Goal: Transaction & Acquisition: Subscribe to service/newsletter

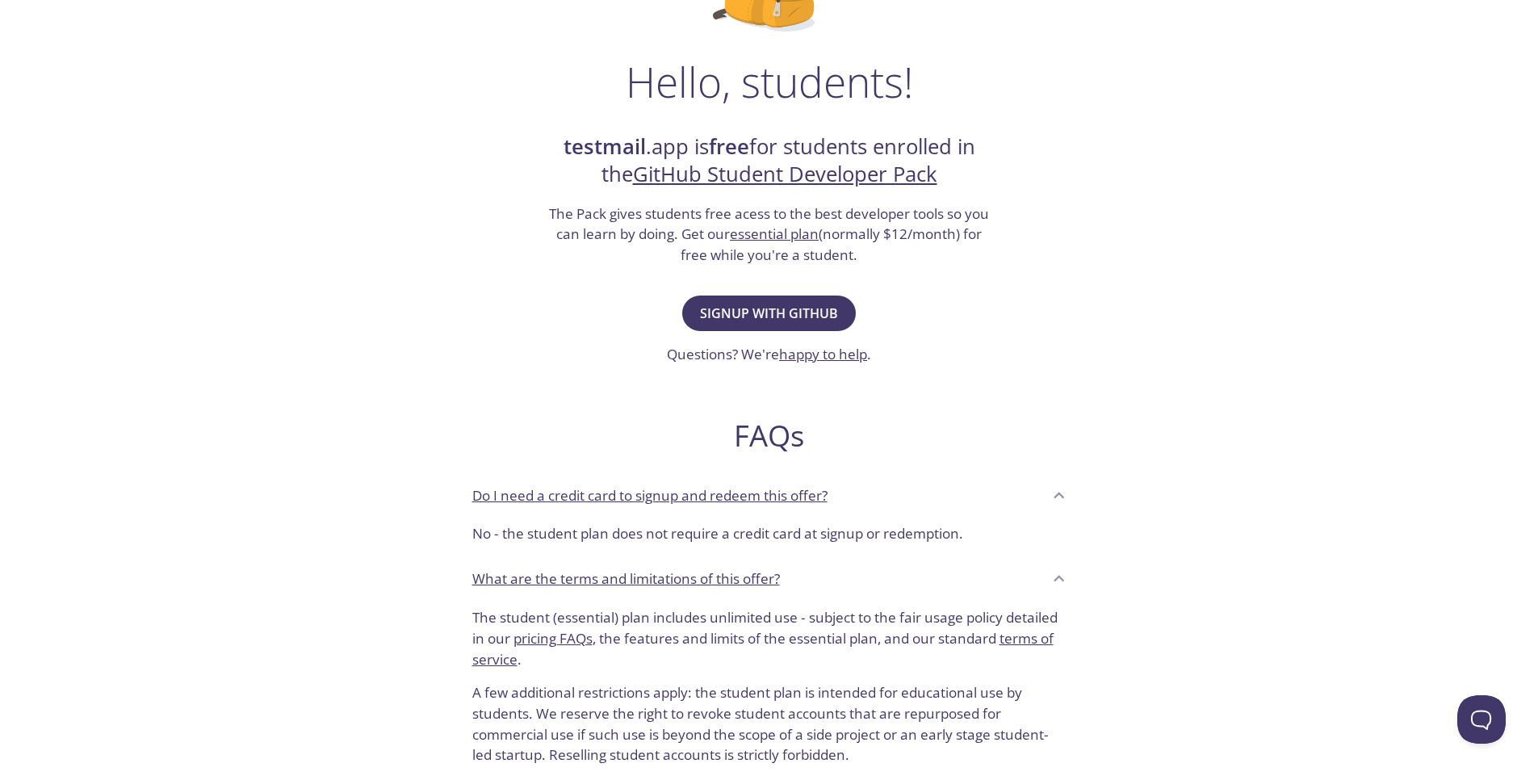
scroll to position [145, 0]
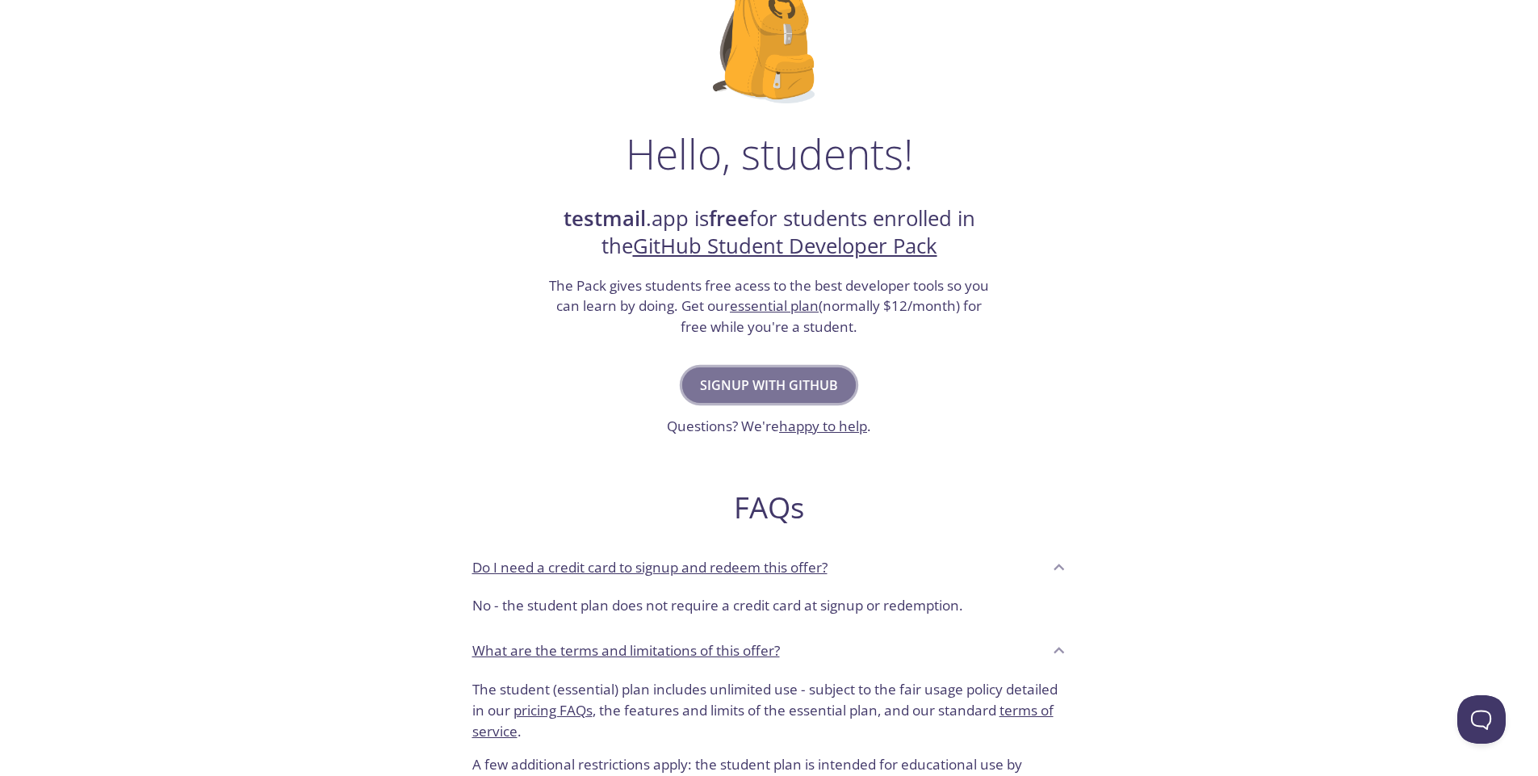
click at [801, 388] on span "Signup with GitHub" at bounding box center [769, 385] width 138 height 23
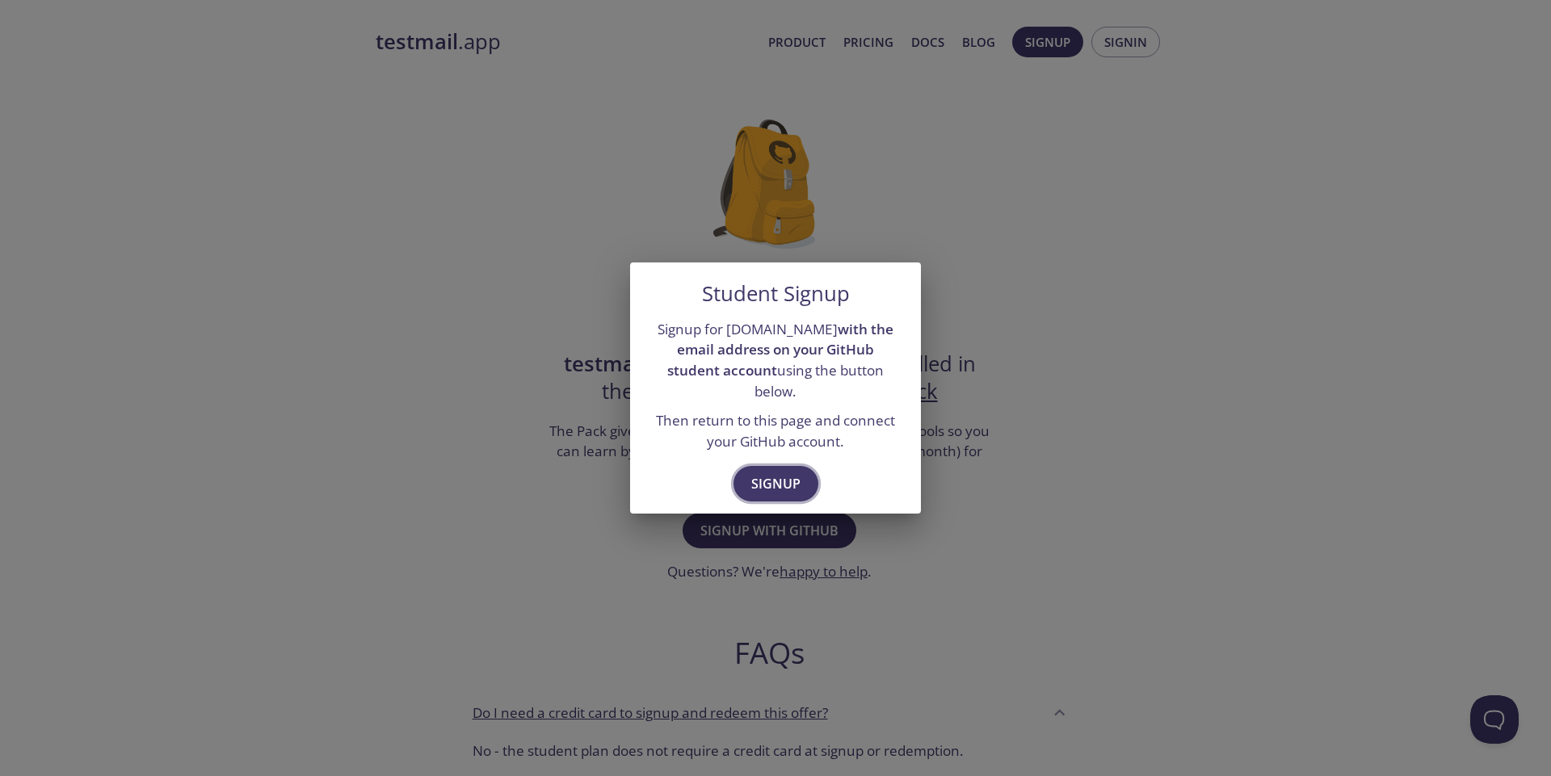
click at [771, 482] on span "Signup" at bounding box center [775, 483] width 49 height 23
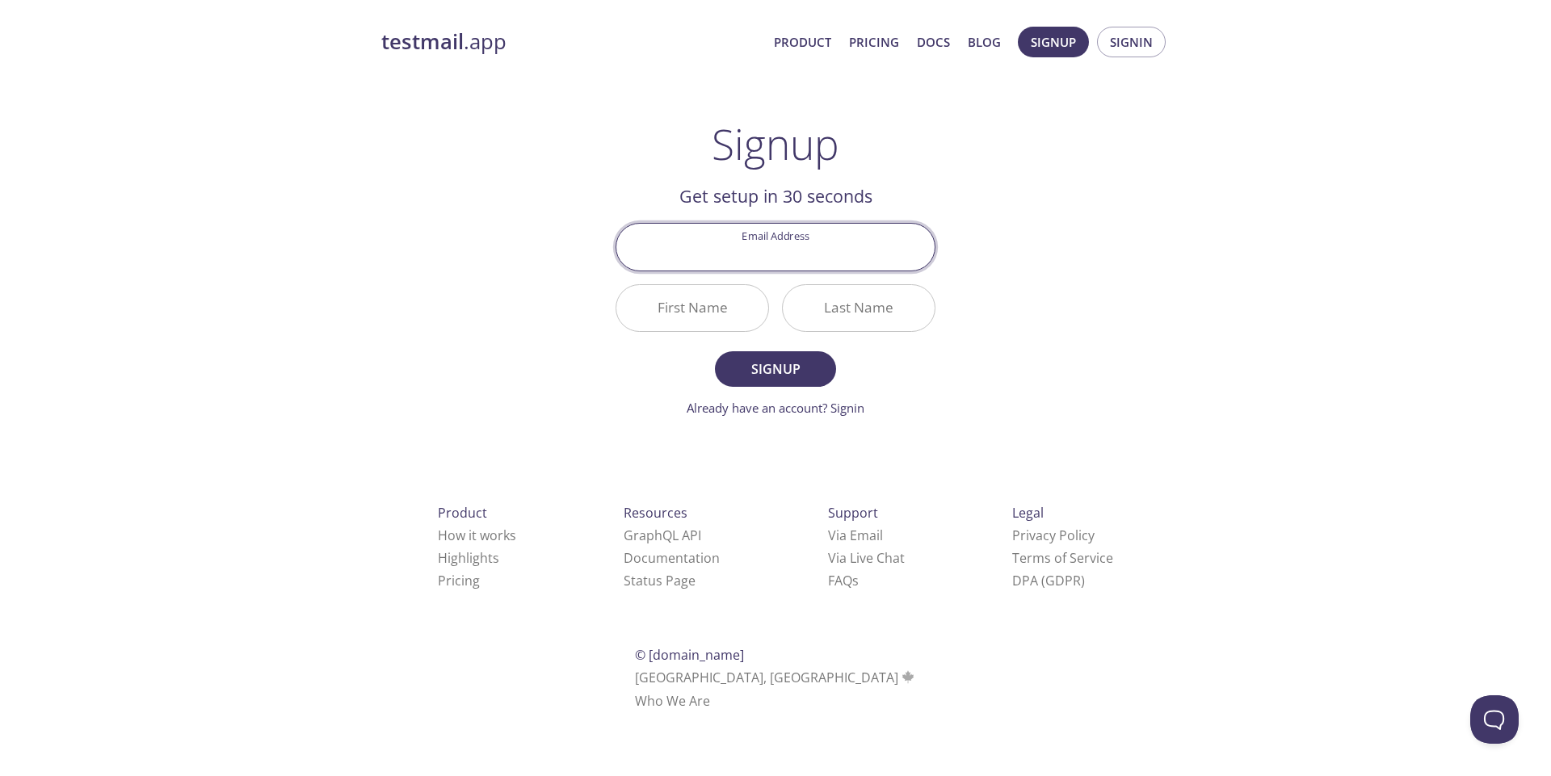
click at [783, 258] on input "Email Address" at bounding box center [775, 247] width 318 height 46
click at [766, 257] on input "21303134@iubat.edu" at bounding box center [775, 247] width 318 height 46
type input "[EMAIL_ADDRESS][DOMAIN_NAME]"
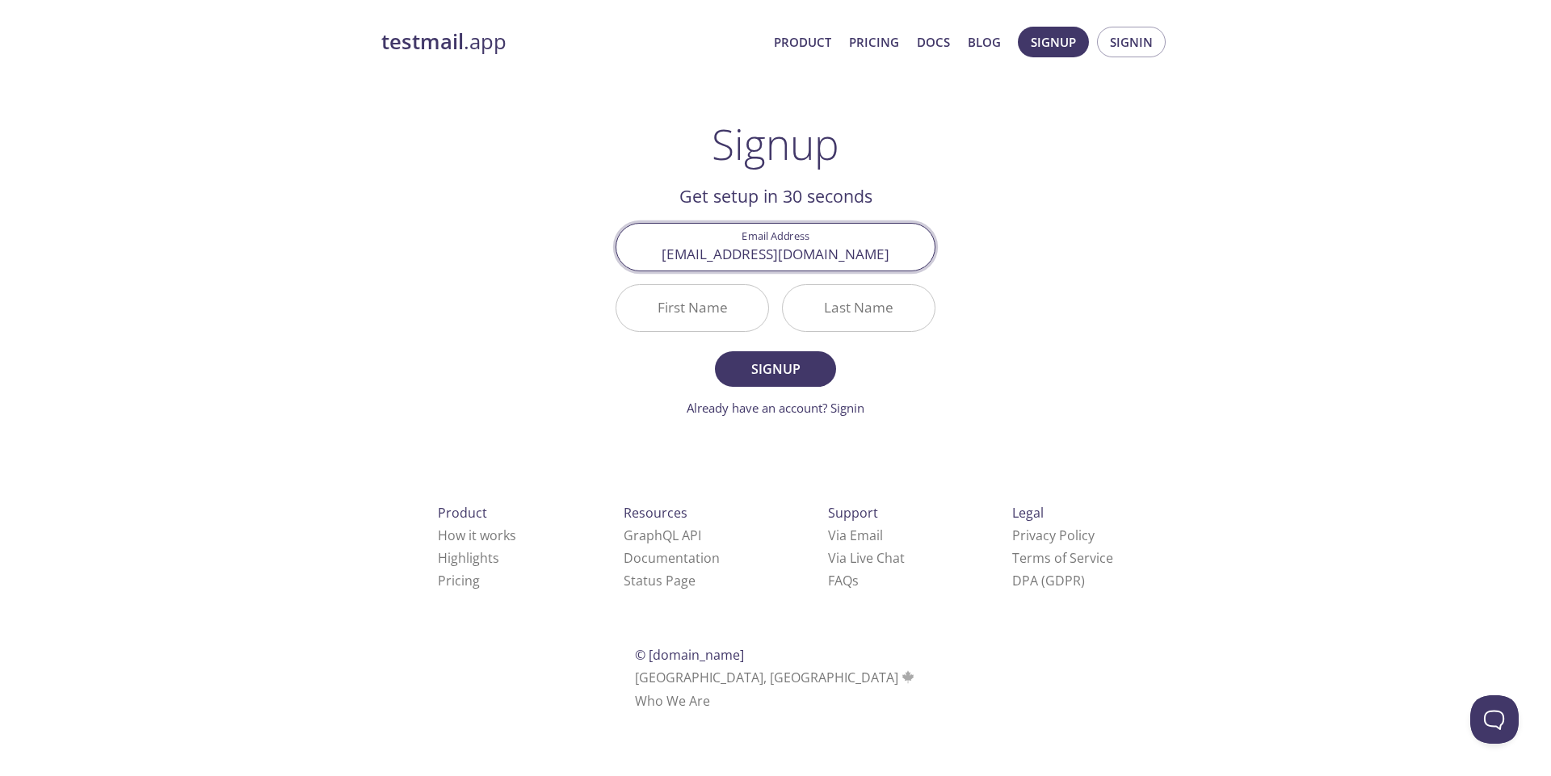
click at [707, 306] on input "First Name" at bounding box center [692, 308] width 152 height 46
type input "Md"
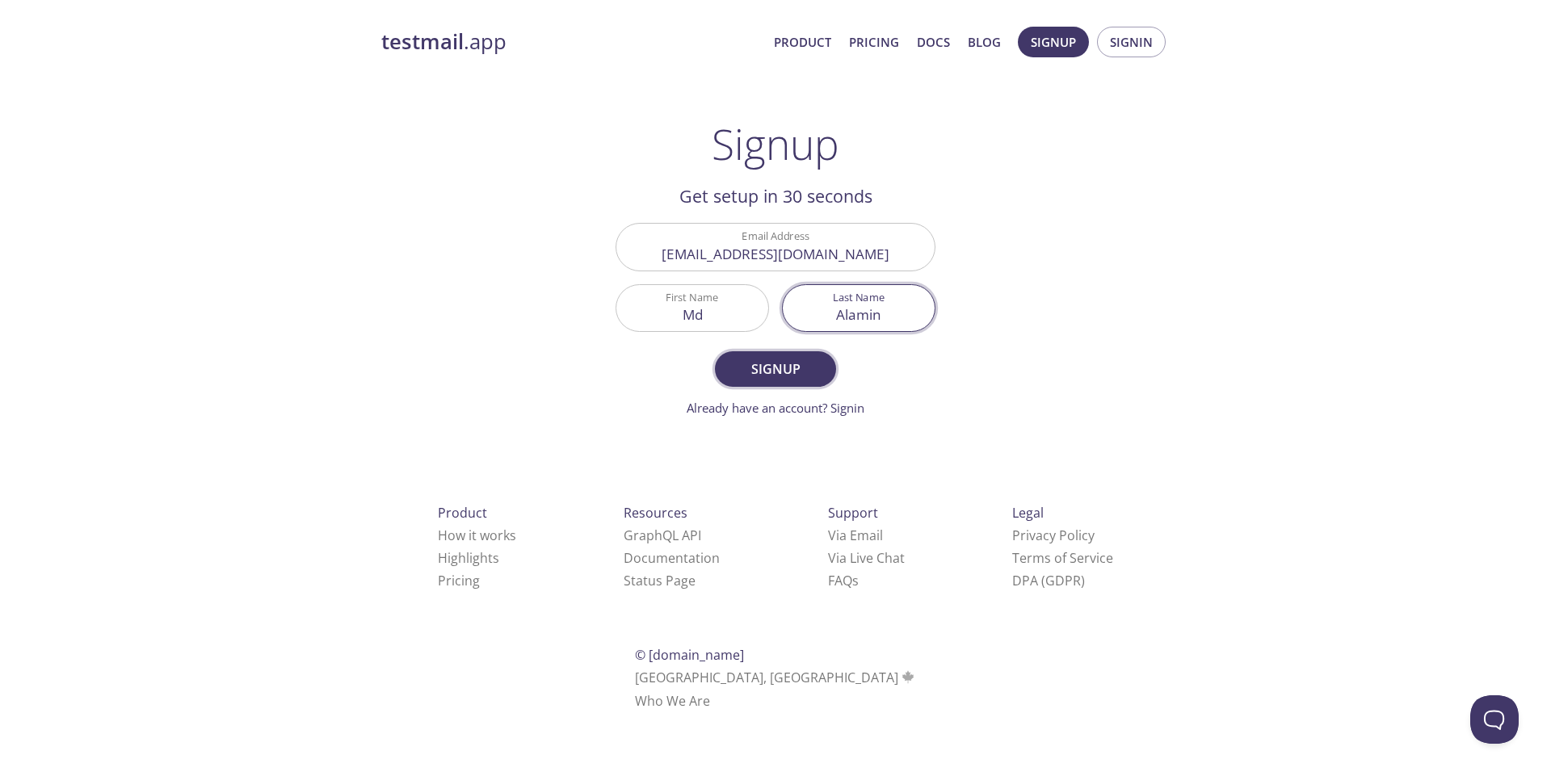
type input "Alamin"
click at [756, 367] on span "Signup" at bounding box center [775, 369] width 86 height 23
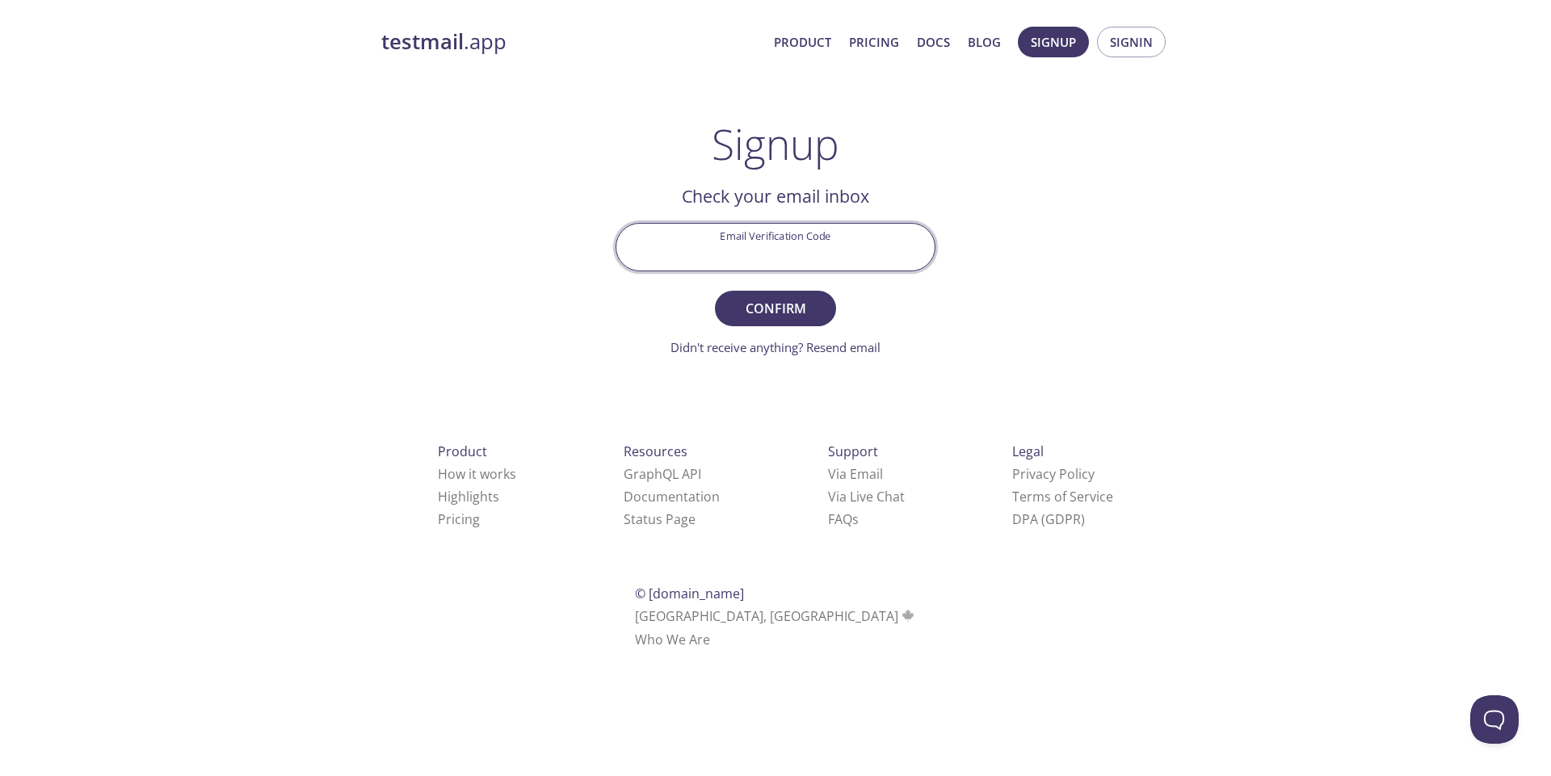
click at [801, 241] on input "Email Verification Code" at bounding box center [775, 247] width 318 height 46
paste input "E3HSNLG"
type input "E3HSNLG"
click at [791, 320] on button "Confirm" at bounding box center [775, 309] width 121 height 36
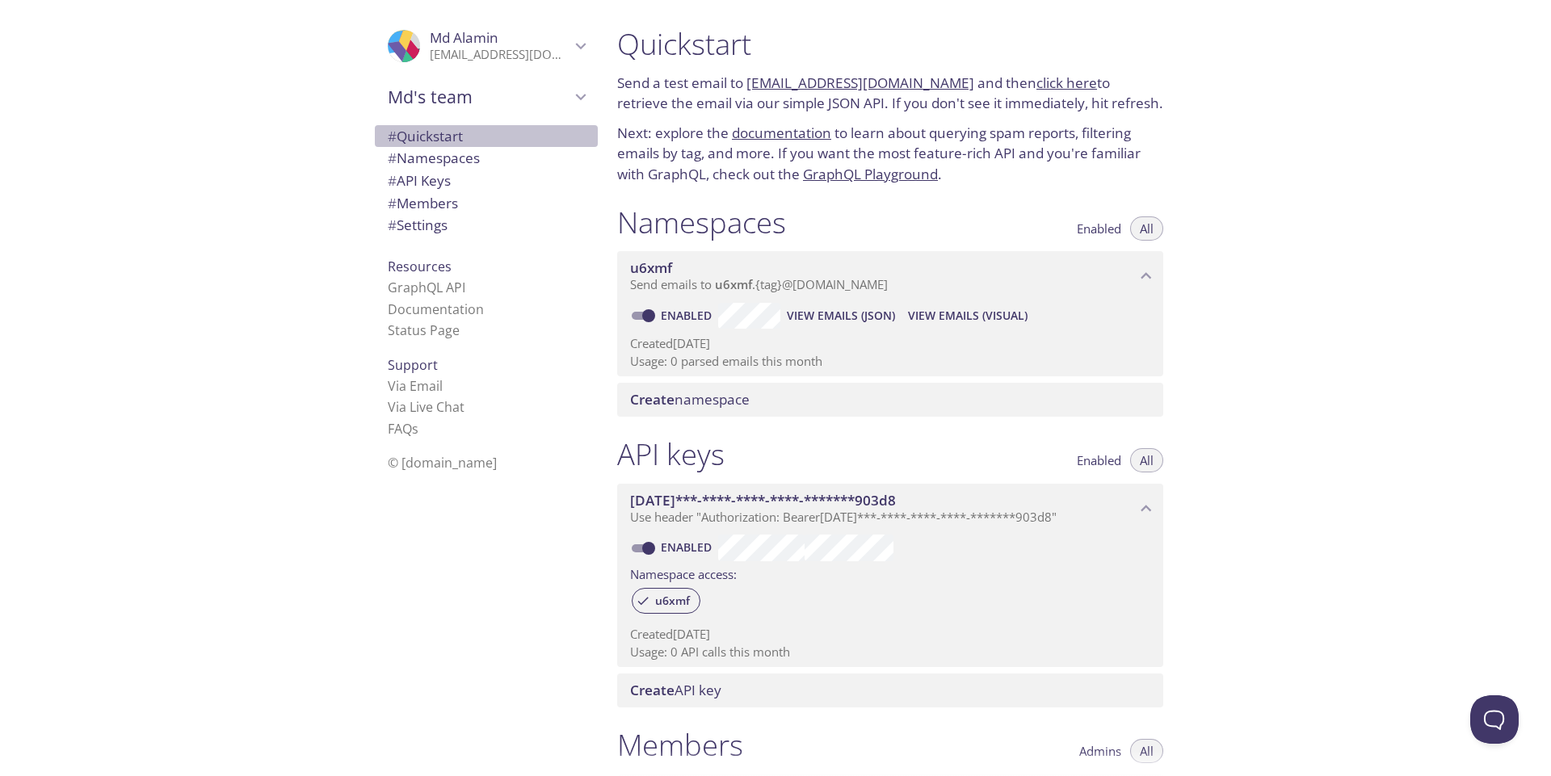
click at [428, 131] on span "# Quickstart" at bounding box center [425, 136] width 75 height 19
click at [447, 136] on span "# Quickstart" at bounding box center [425, 136] width 75 height 19
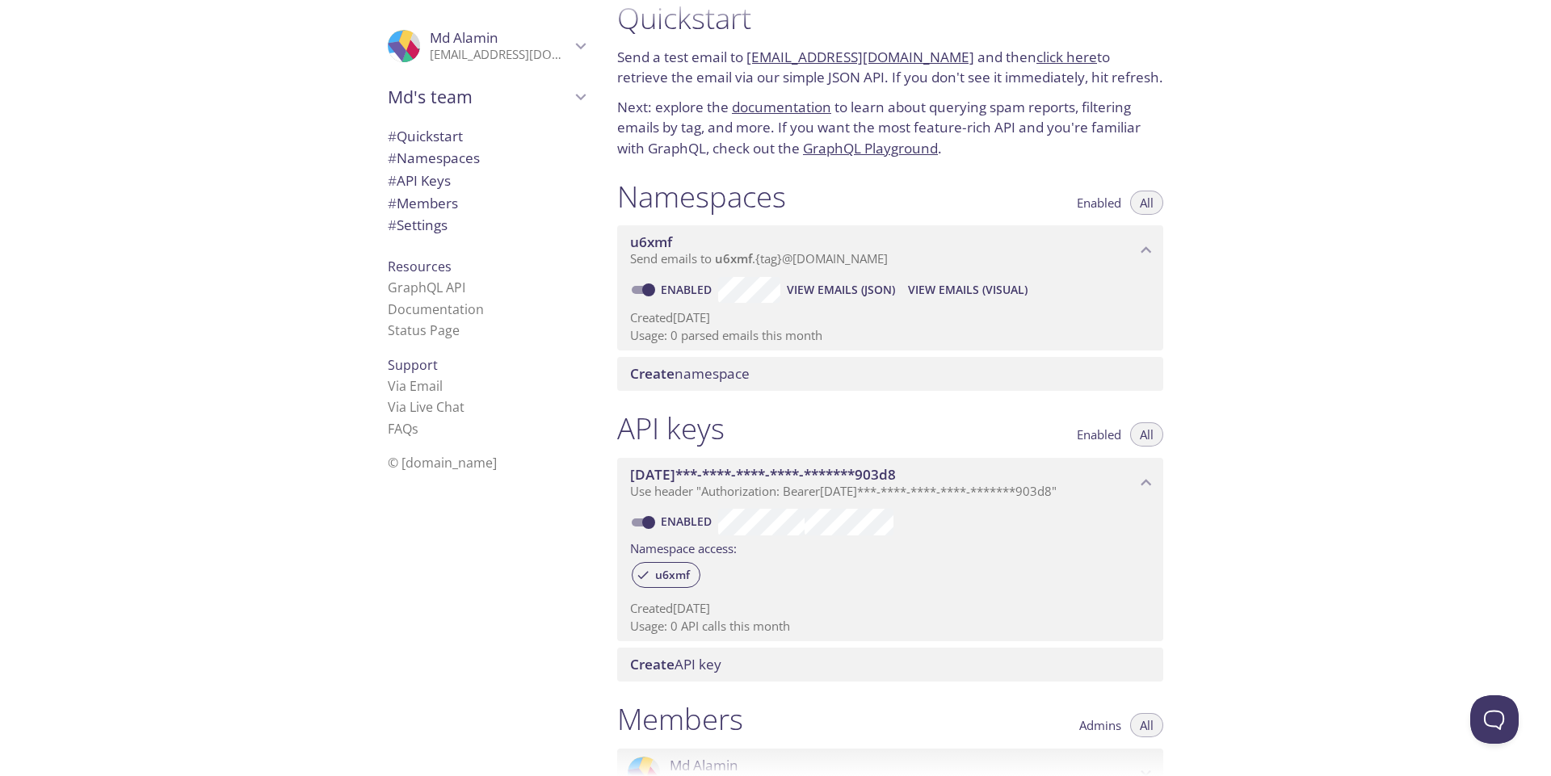
click at [846, 58] on link "u6xmf.test@inbox.testmail.app" at bounding box center [860, 57] width 228 height 19
drag, startPoint x: 743, startPoint y: 44, endPoint x: 846, endPoint y: 57, distance: 103.4
click at [846, 57] on div "Quickstart Send a test email to u6xmf.test@inbox.testmail.app and then click he…" at bounding box center [890, 79] width 572 height 178
click at [883, 29] on h1 "Quickstart" at bounding box center [890, 18] width 546 height 36
click at [946, 40] on div "Quickstart Send a test email to u6xmf.test@inbox.testmail.app and then click he…" at bounding box center [890, 79] width 572 height 178
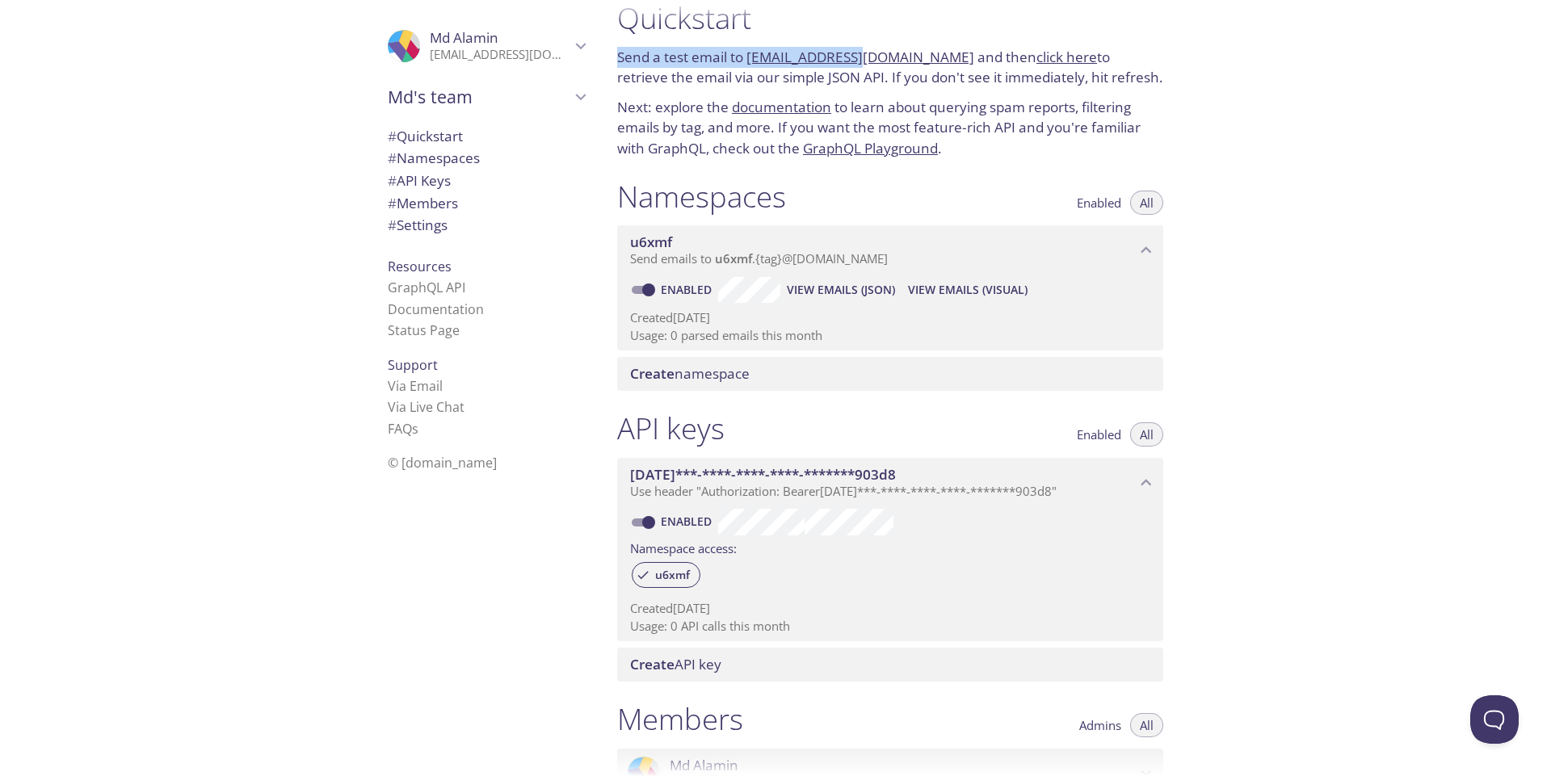
drag, startPoint x: 946, startPoint y: 44, endPoint x: 858, endPoint y: 47, distance: 87.3
click at [858, 47] on div "Quickstart Send a test email to u6xmf.test@inbox.testmail.app and then click he…" at bounding box center [890, 79] width 572 height 178
click at [798, 23] on div at bounding box center [775, 13] width 1551 height 26
drag, startPoint x: 745, startPoint y: 44, endPoint x: 947, endPoint y: 53, distance: 202.1
click at [947, 53] on div "Quickstart Send a test email to u6xmf.test@inbox.testmail.app and then click he…" at bounding box center [890, 79] width 572 height 178
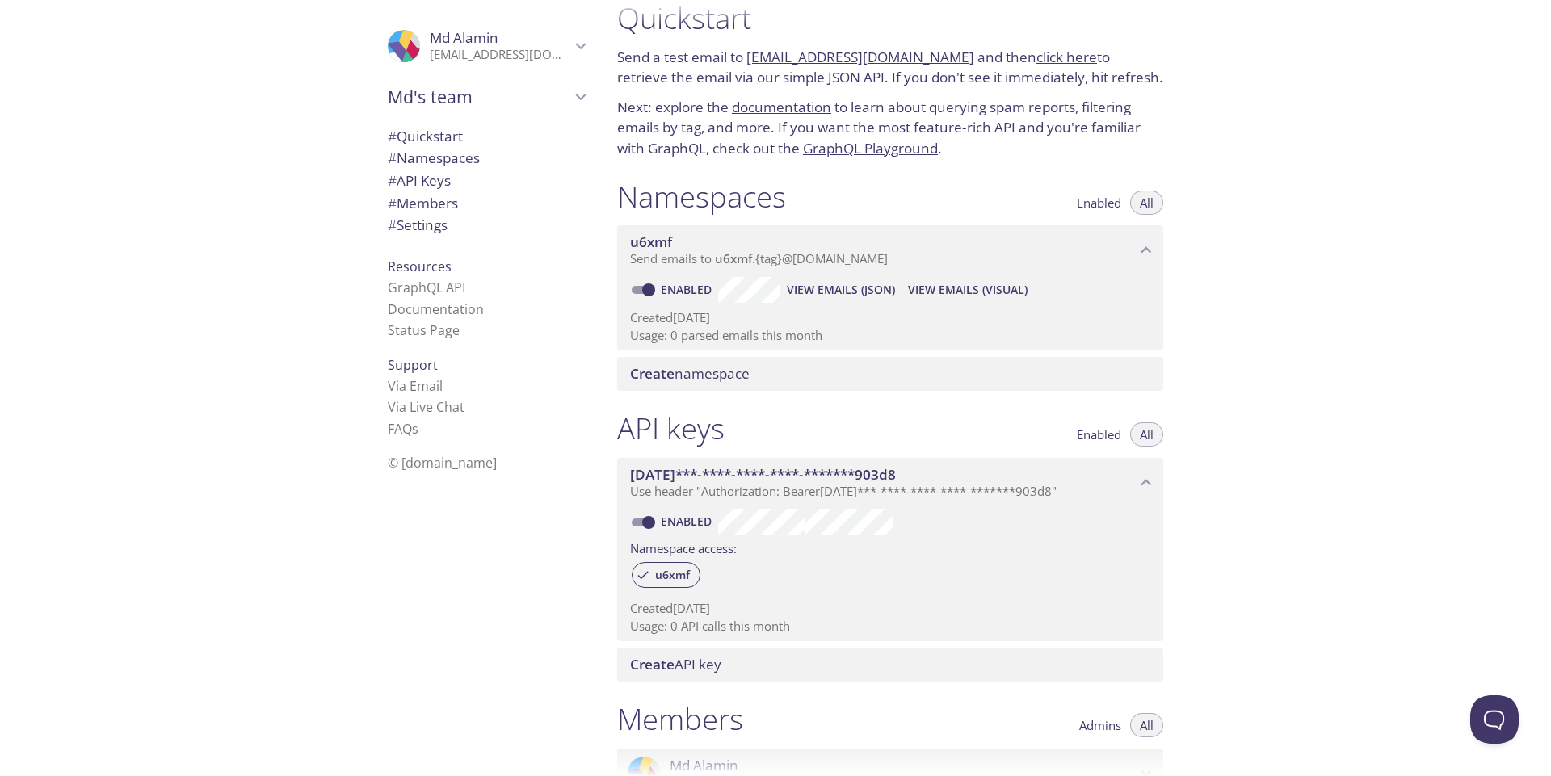
copy p "Send a test email to u6xmf.test@inbox.testmail.app"
click at [1024, 79] on p "Send a test email to u6xmf.test@inbox.testmail.app and then click here to retri…" at bounding box center [890, 67] width 546 height 41
click at [1036, 57] on link "click here" at bounding box center [1066, 57] width 61 height 19
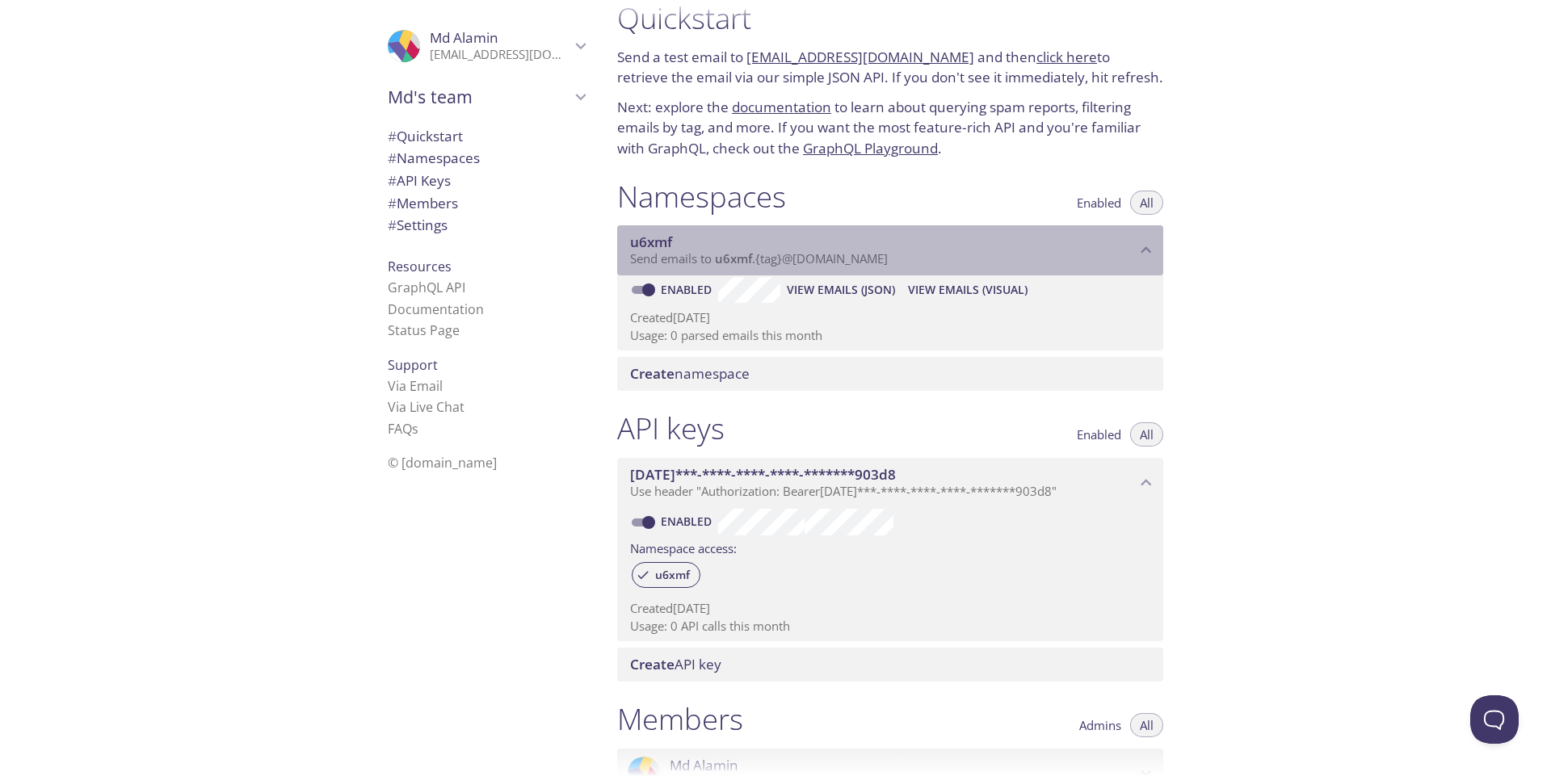
click at [1068, 252] on p "Send emails to u6xmf . {tag} @inbox.testmail.app" at bounding box center [883, 259] width 506 height 16
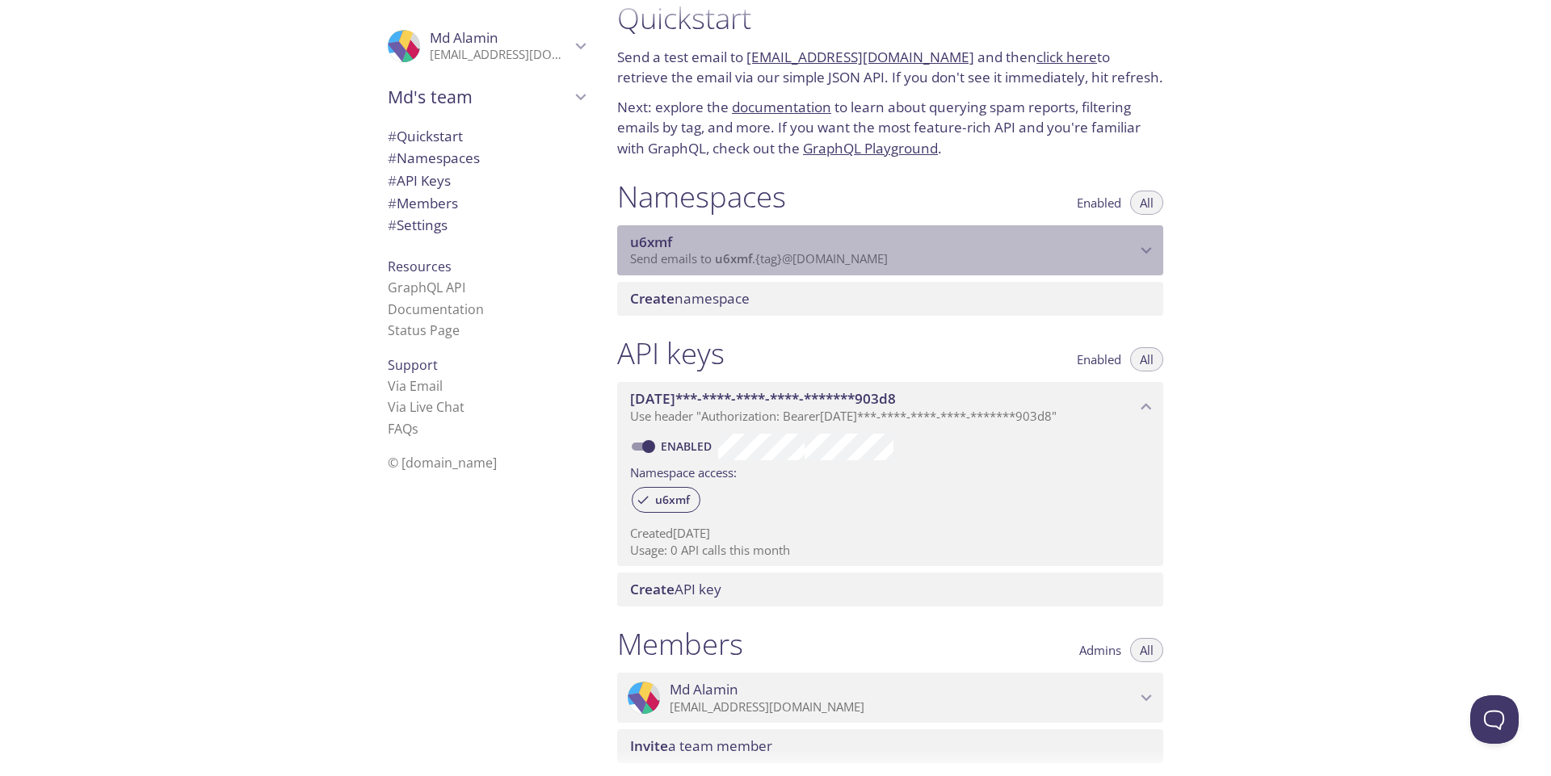
click at [1068, 252] on p "Send emails to u6xmf . {tag} @inbox.testmail.app" at bounding box center [883, 259] width 506 height 16
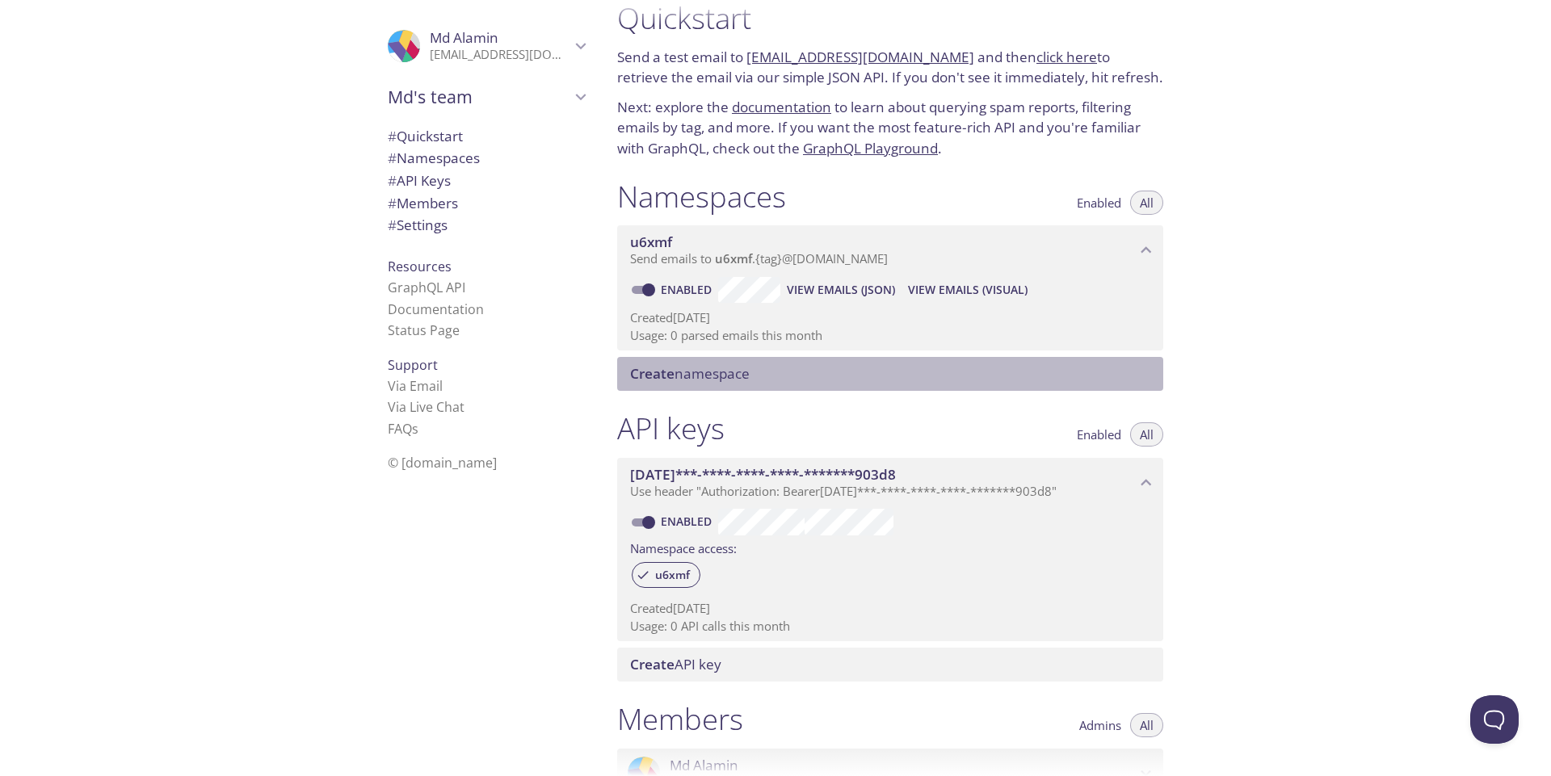
click at [787, 367] on span "Create namespace" at bounding box center [893, 374] width 527 height 18
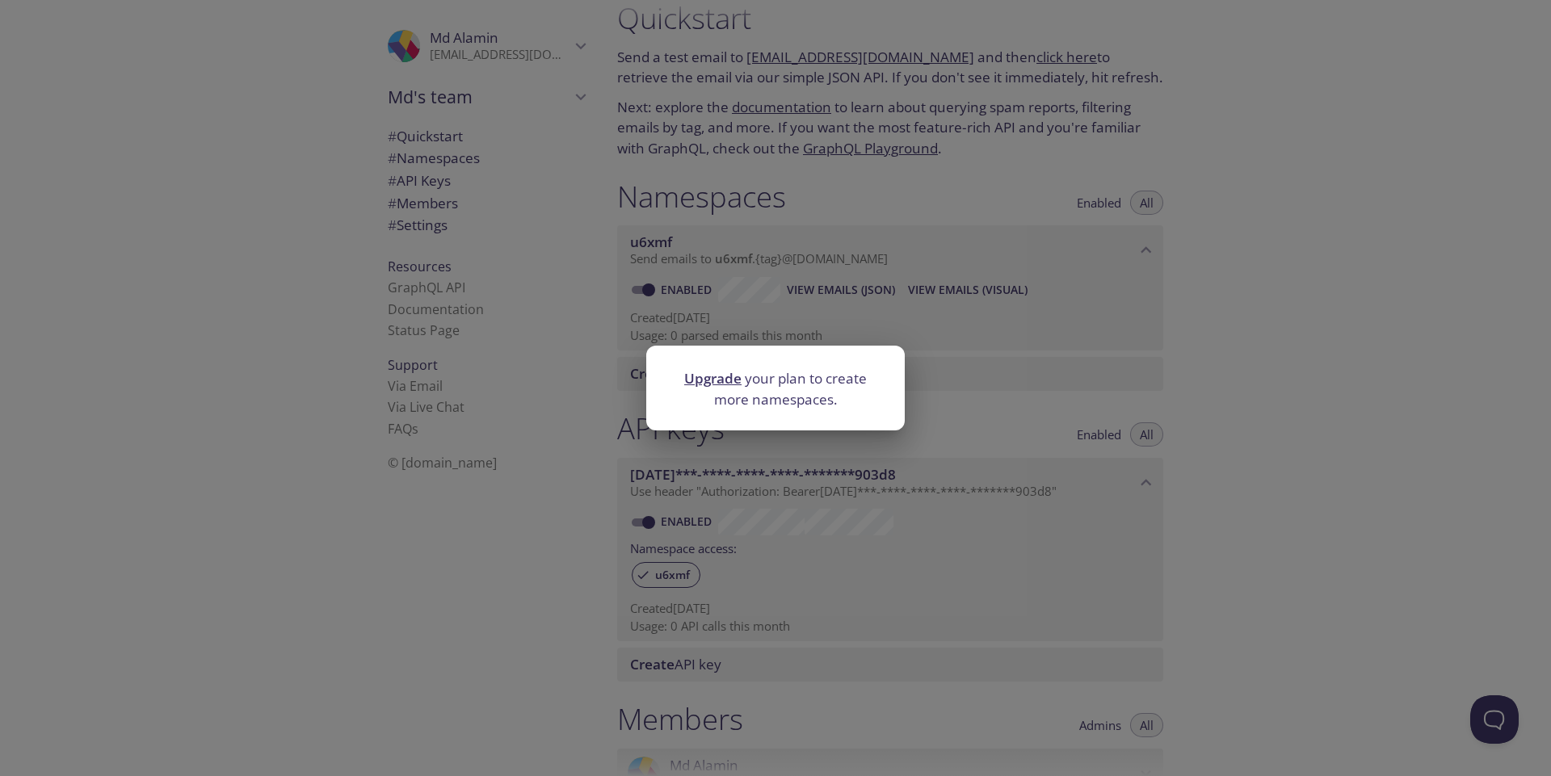
click at [968, 329] on div "Upgrade your plan to create more namespaces." at bounding box center [775, 388] width 1551 height 776
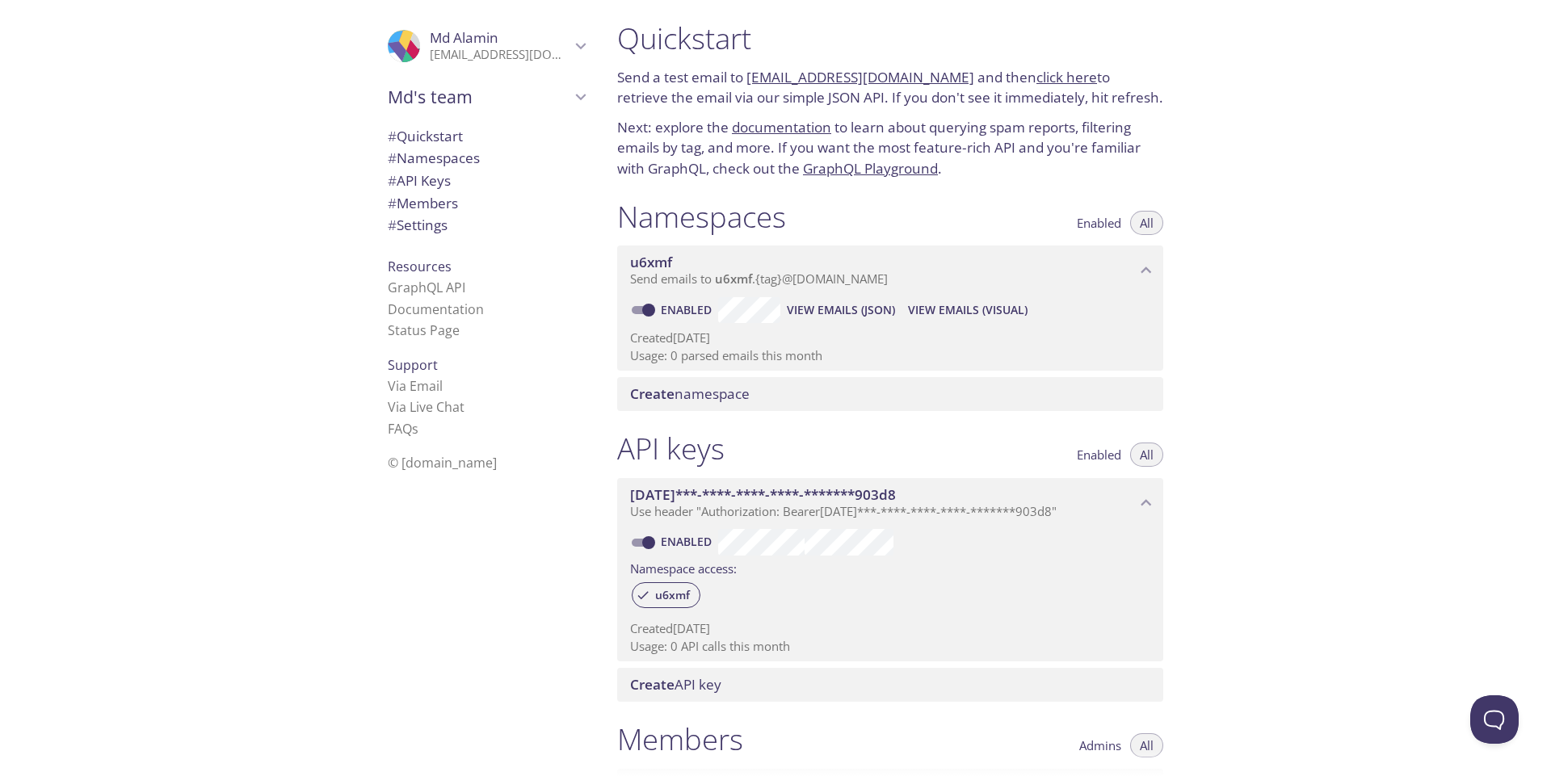
scroll to position [0, 0]
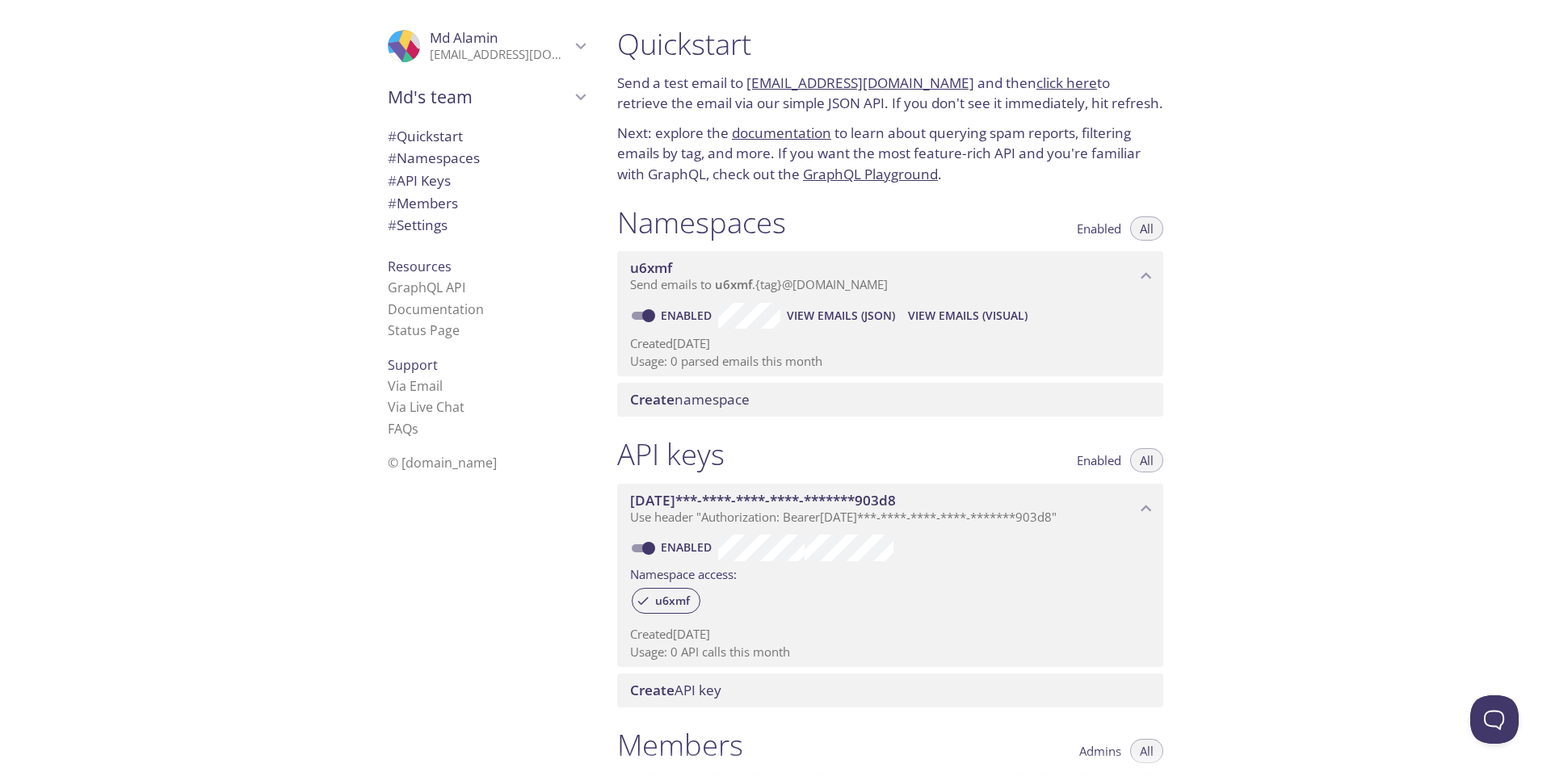
click at [925, 156] on p "Next: explore the documentation to learn about querying spam reports, filtering…" at bounding box center [890, 154] width 546 height 62
click at [443, 91] on span "Md's team" at bounding box center [479, 97] width 183 height 23
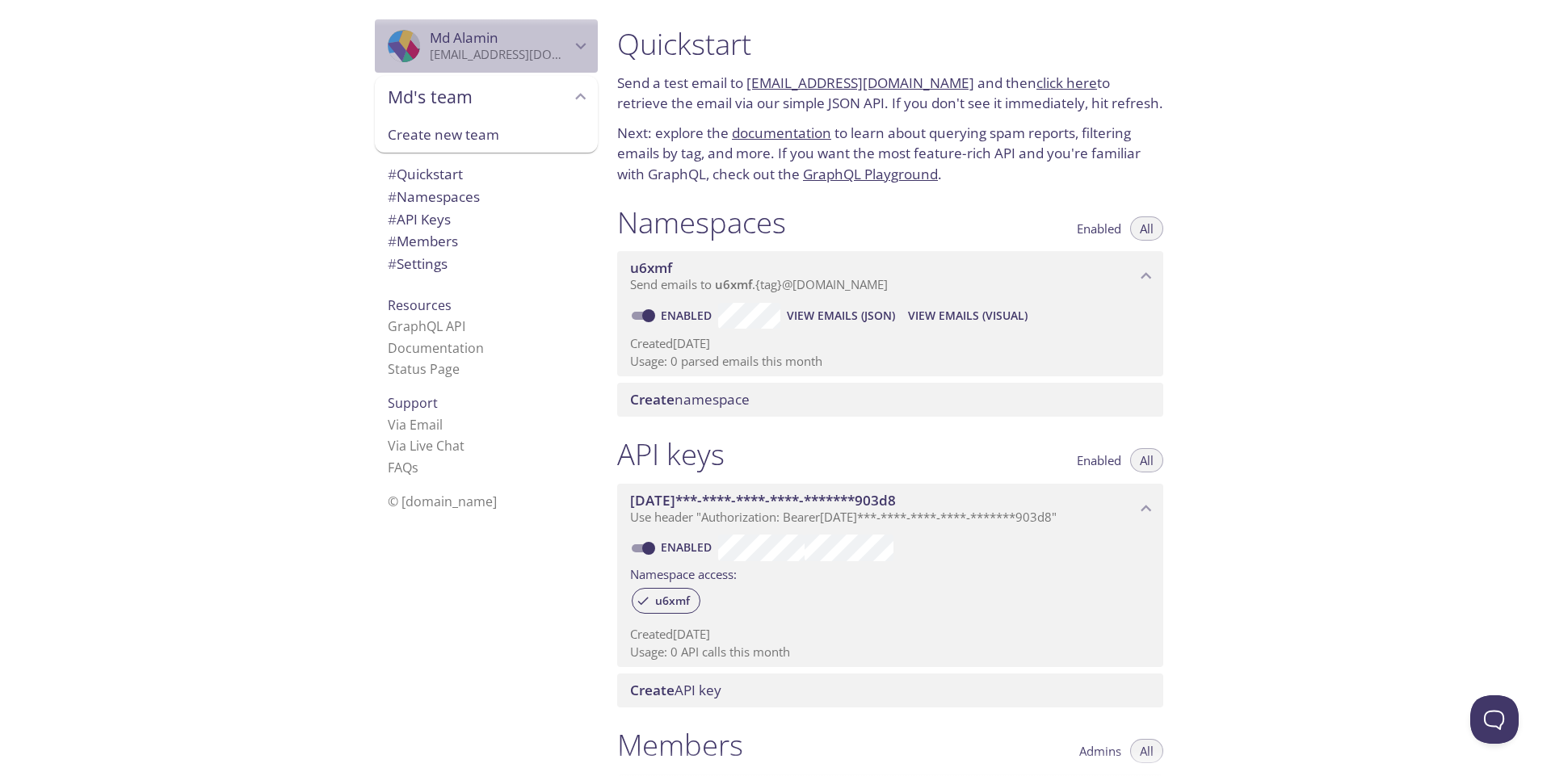
click at [491, 55] on p "[EMAIL_ADDRESS][DOMAIN_NAME]" at bounding box center [500, 55] width 141 height 16
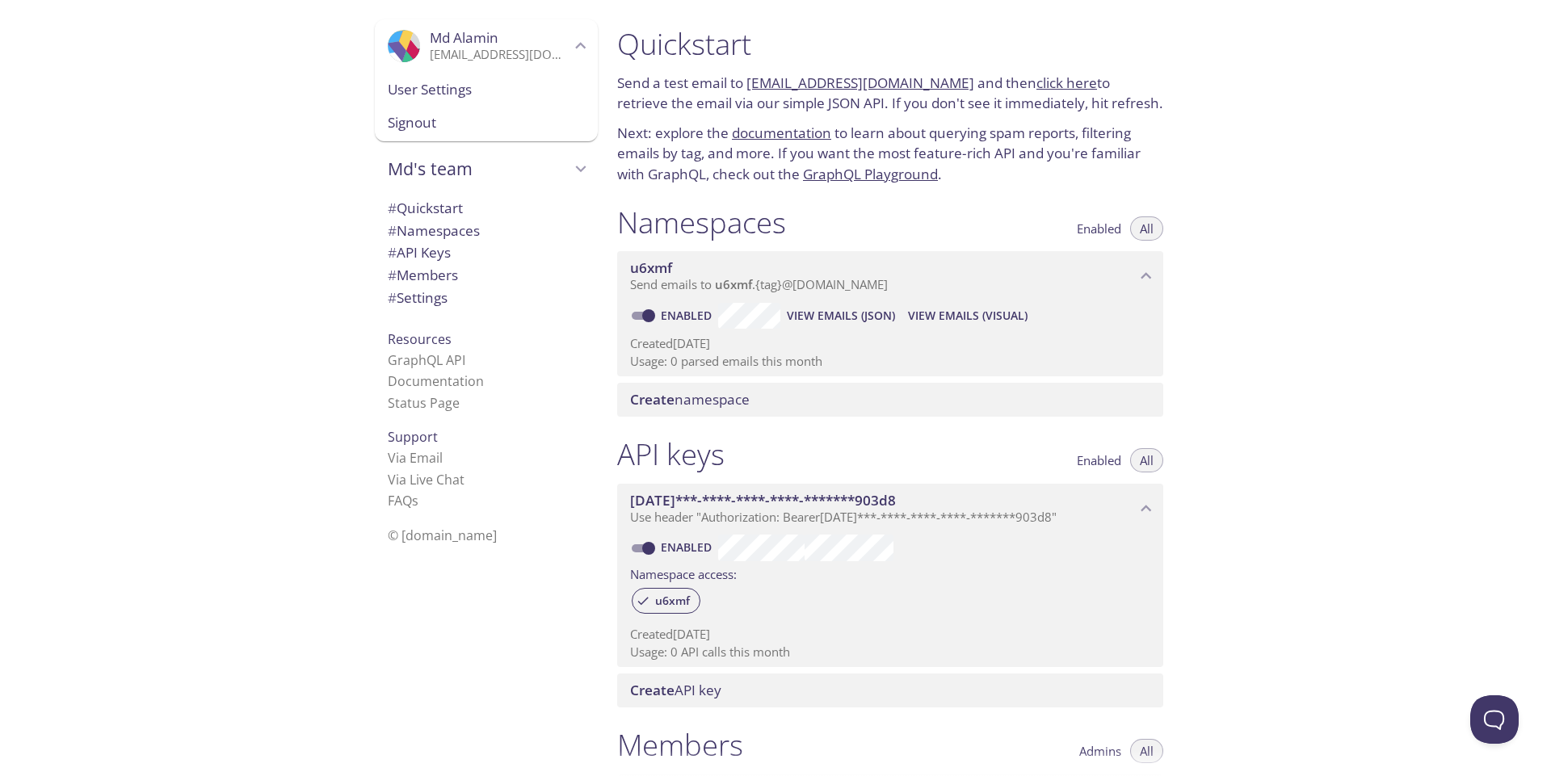
click at [468, 93] on span "User Settings" at bounding box center [486, 89] width 197 height 21
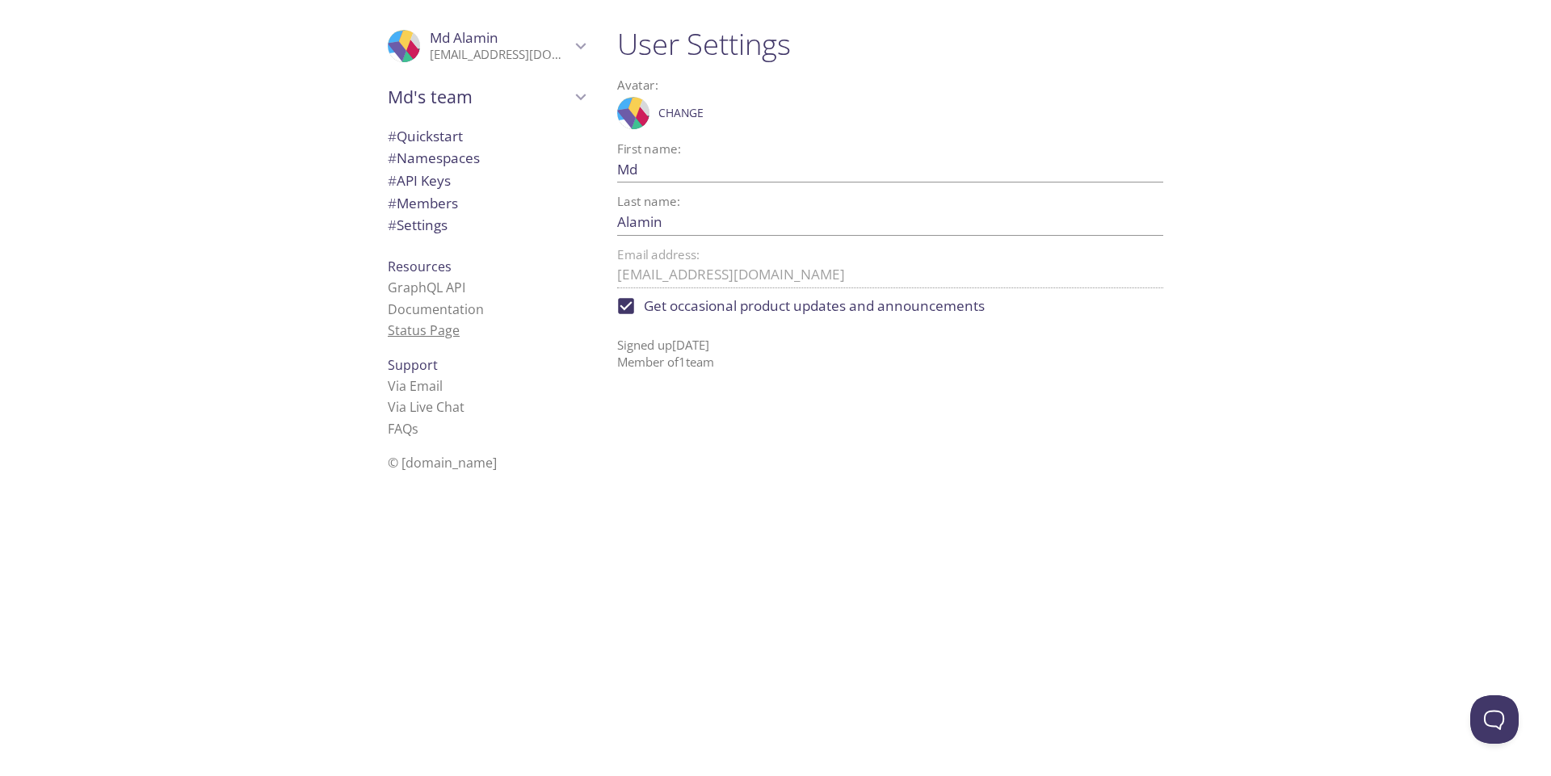
click at [430, 332] on link "Status Page" at bounding box center [424, 330] width 72 height 18
click at [653, 360] on p "Signed up 14 Aug 2025 Member of 1 team" at bounding box center [890, 348] width 546 height 48
click at [447, 49] on p "[EMAIL_ADDRESS][DOMAIN_NAME]" at bounding box center [500, 55] width 141 height 16
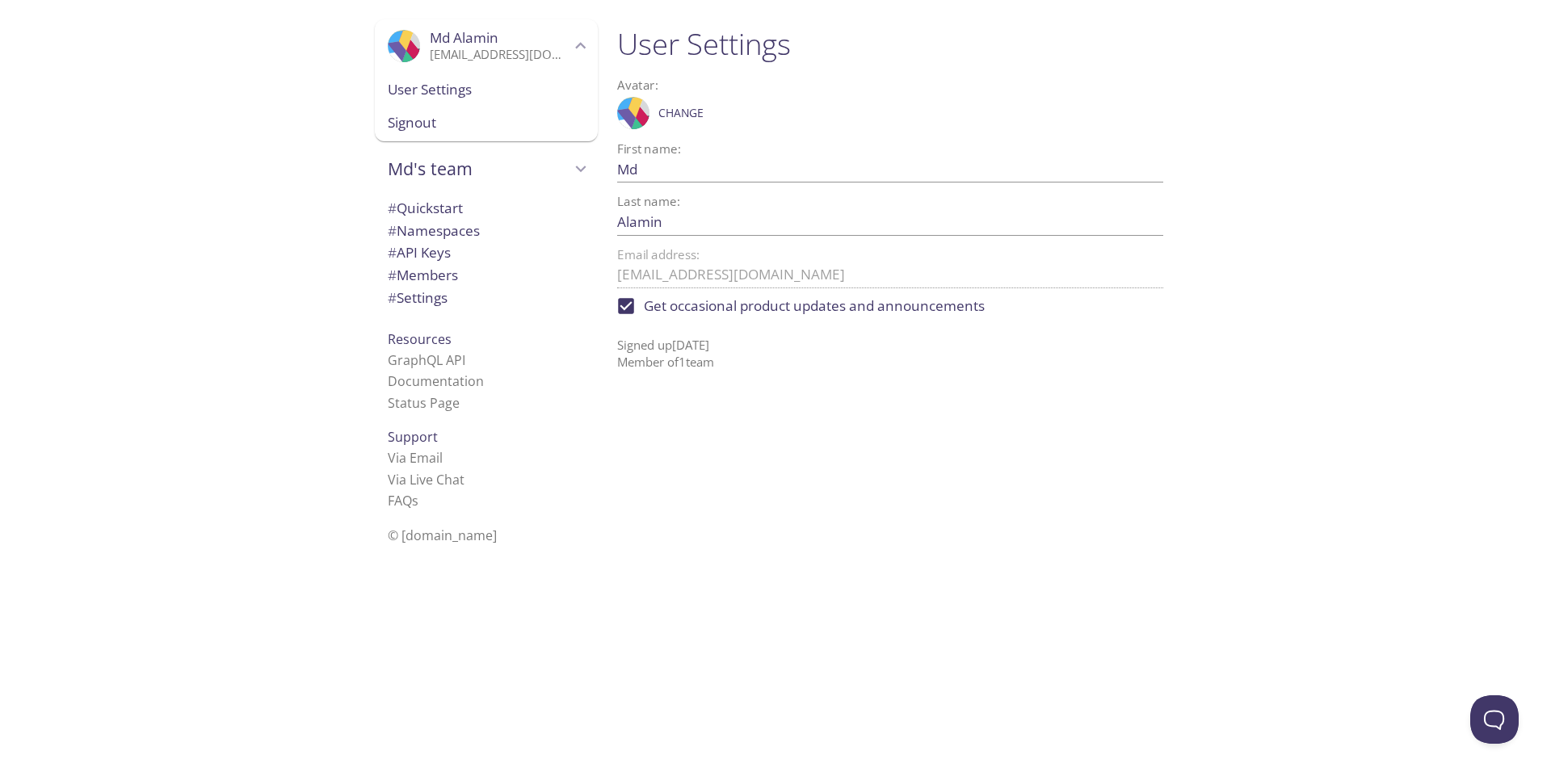
click at [446, 93] on span "User Settings" at bounding box center [486, 89] width 197 height 21
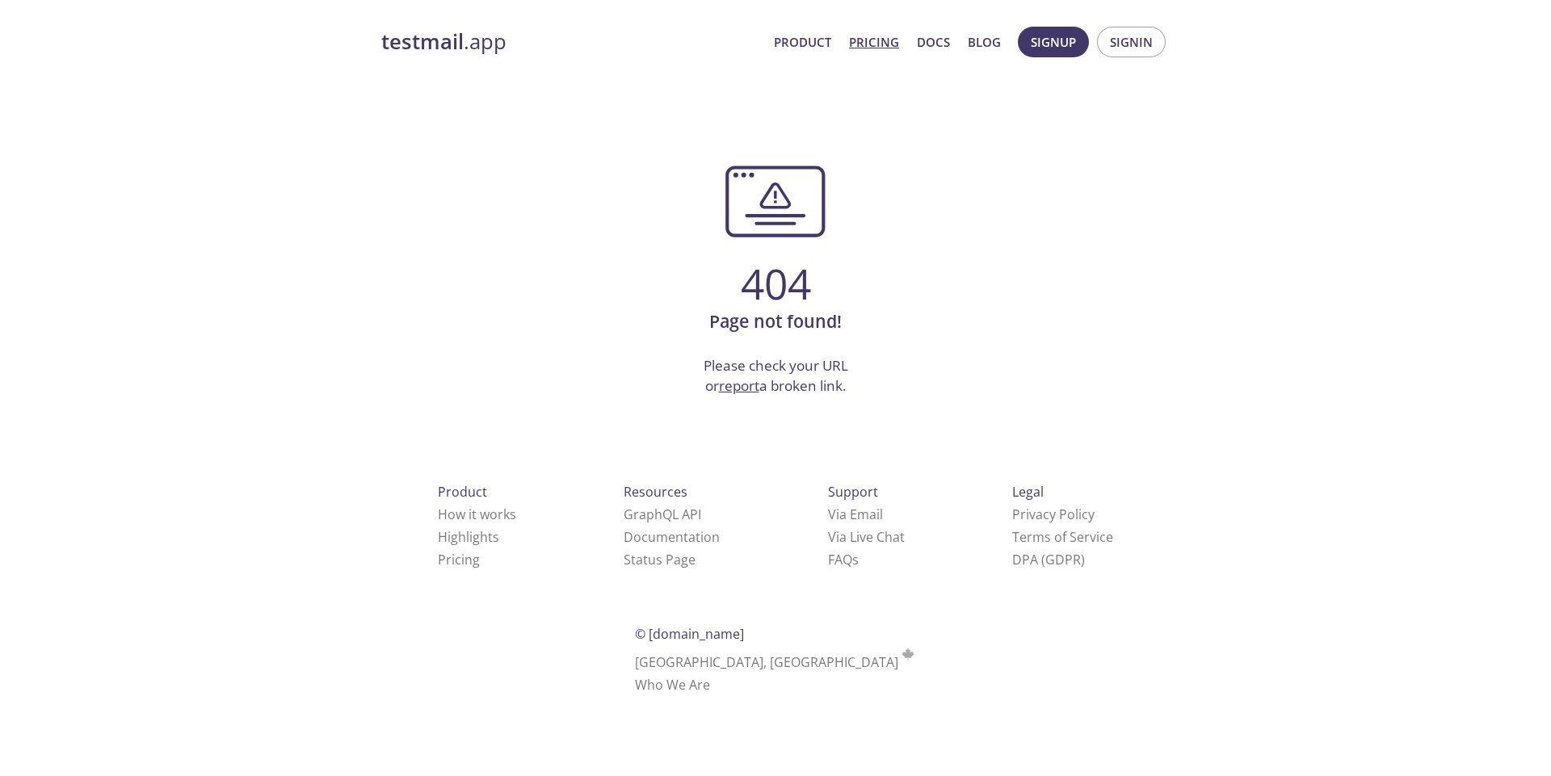
click at [878, 48] on link "Pricing" at bounding box center [874, 41] width 50 height 21
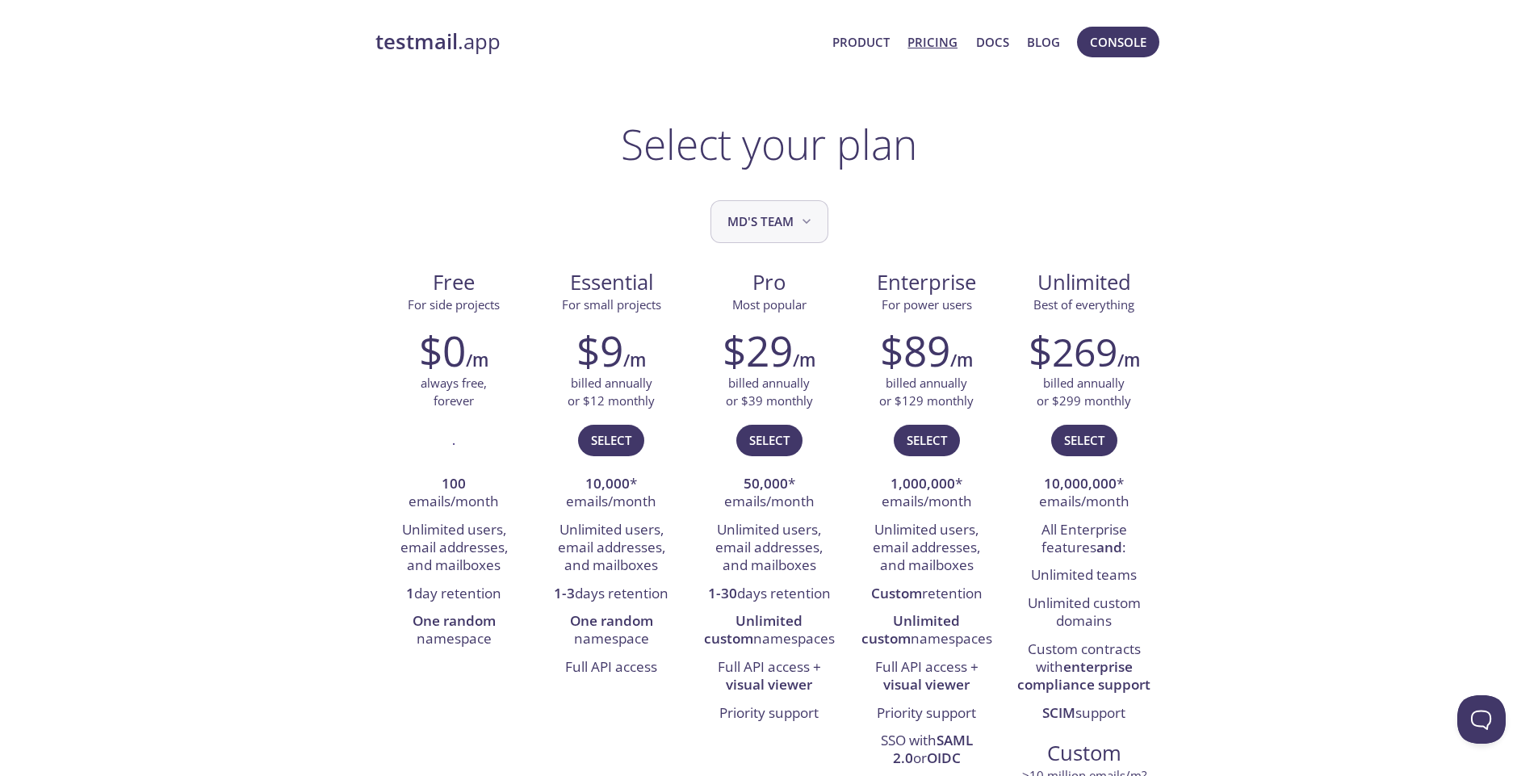
click at [792, 213] on span "Md's team" at bounding box center [771, 222] width 87 height 22
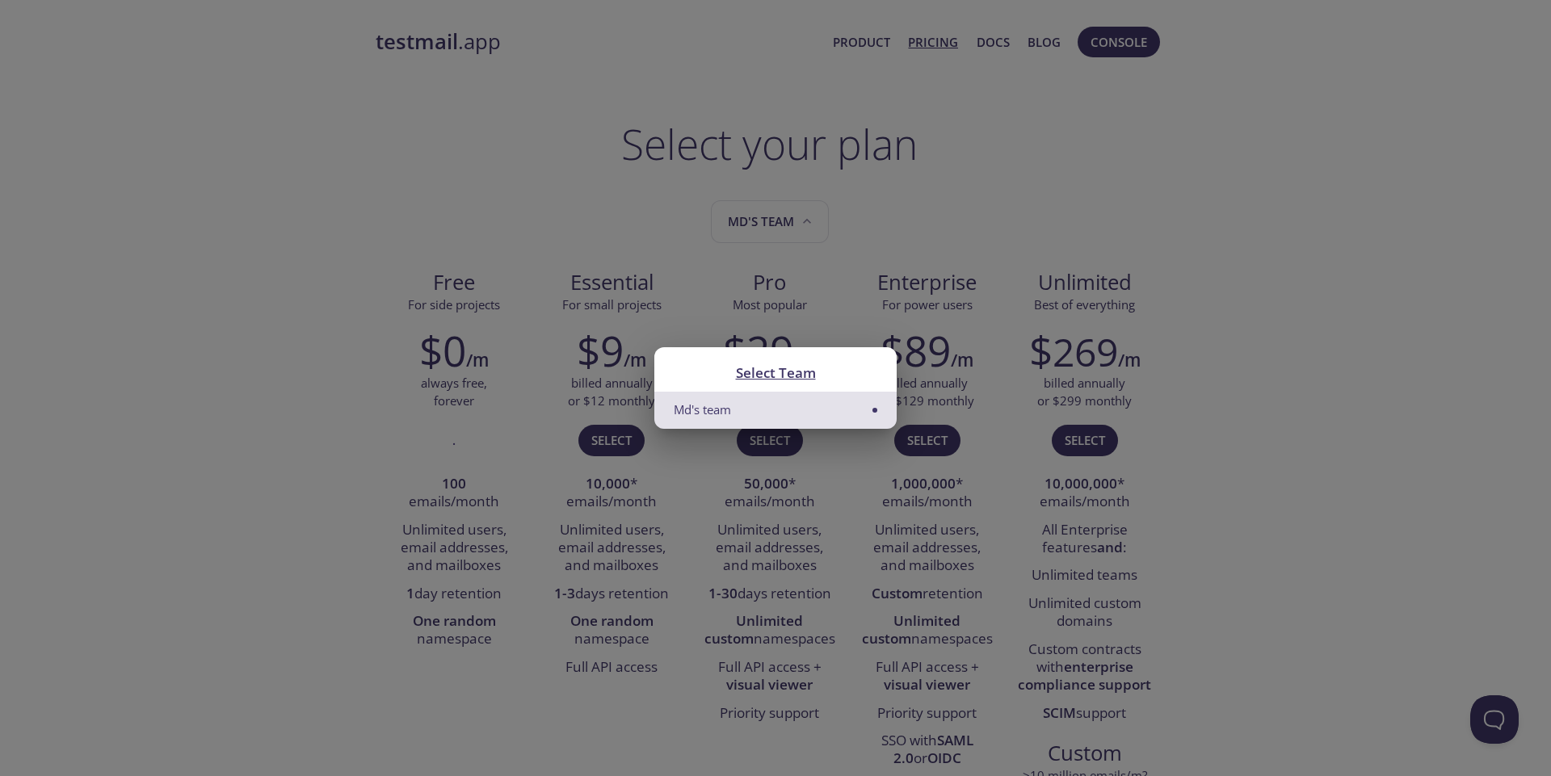
click at [832, 403] on li "Md's team" at bounding box center [775, 410] width 242 height 36
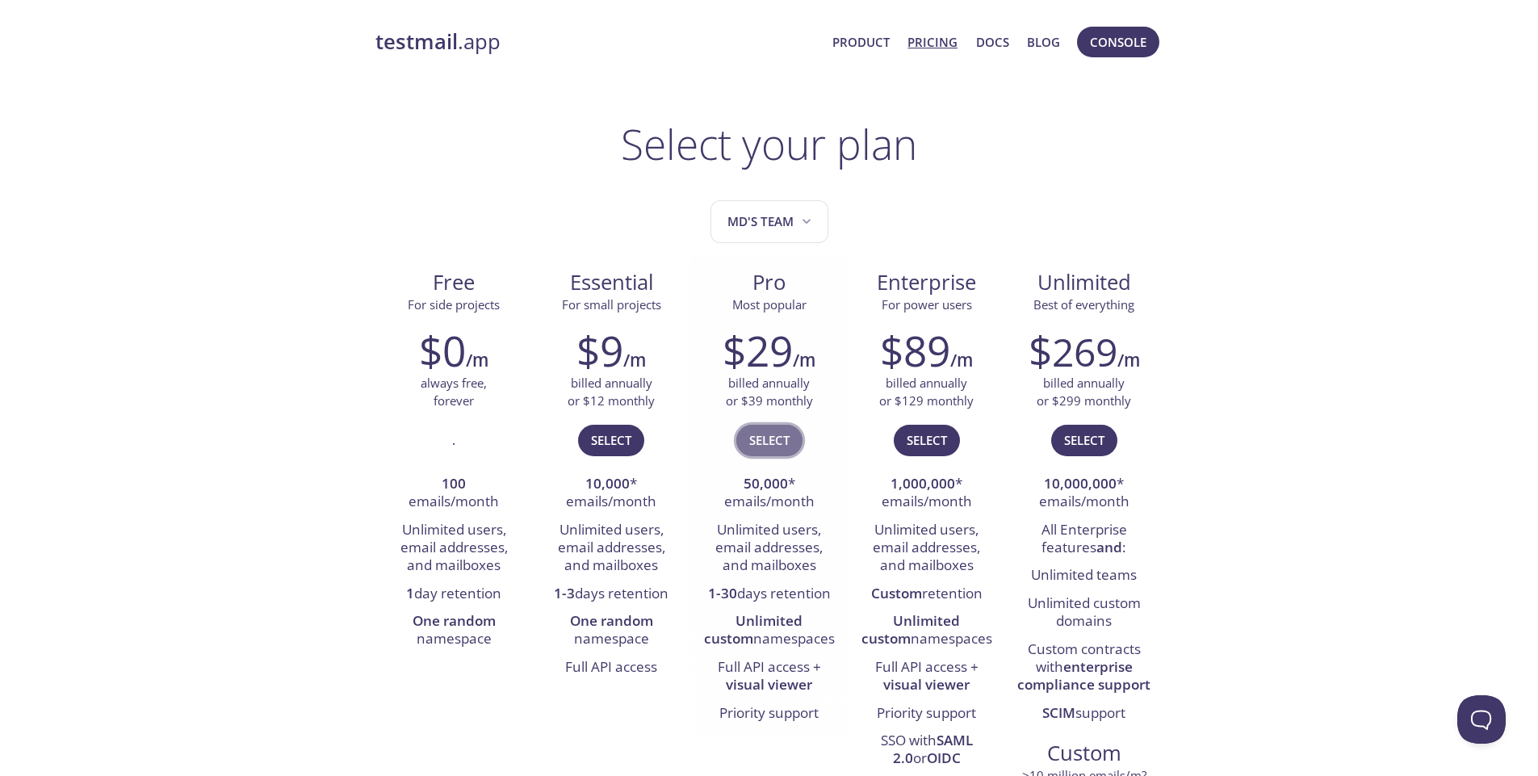
click at [774, 441] on span "Select" at bounding box center [769, 440] width 40 height 21
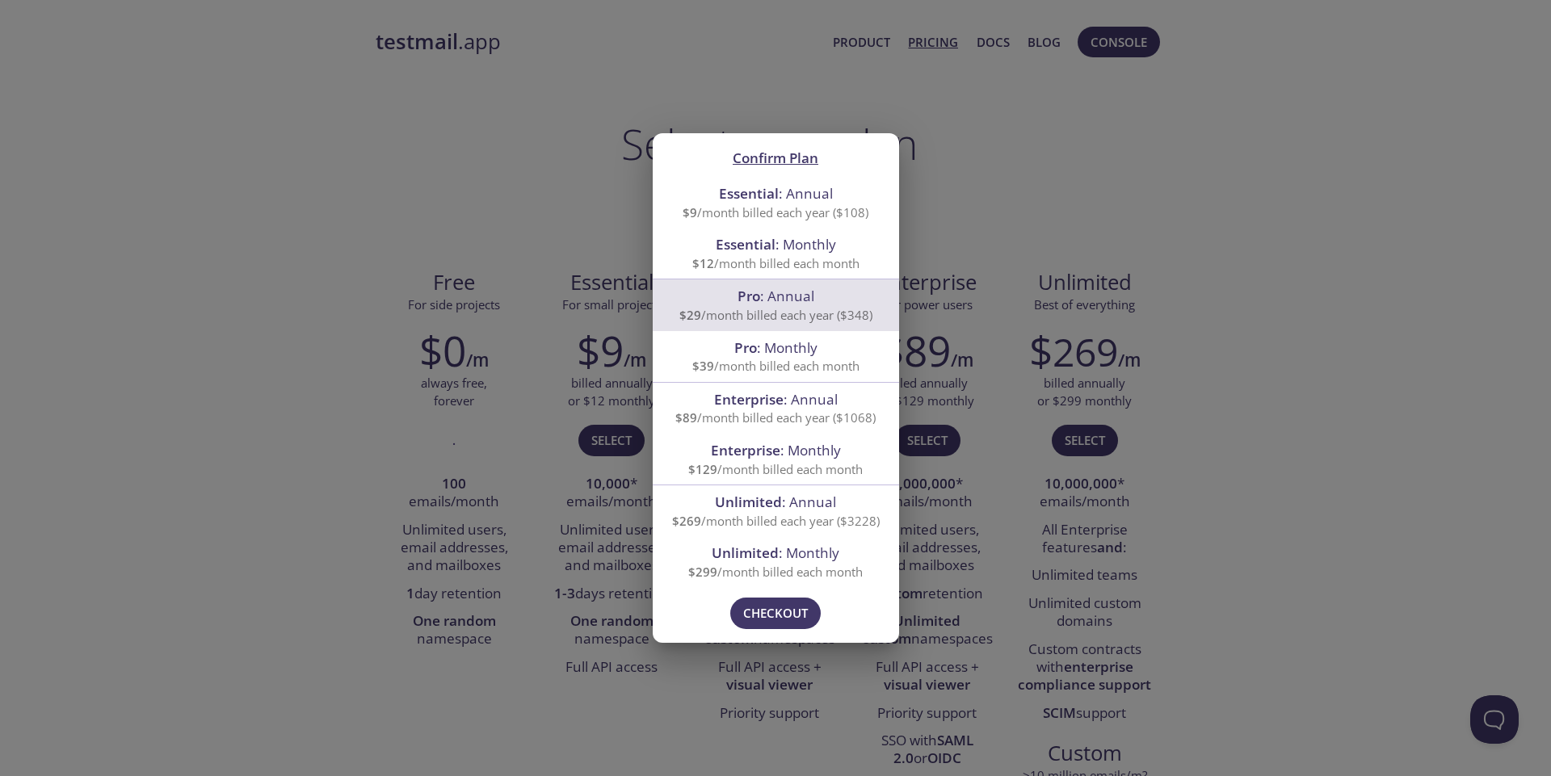
click at [997, 185] on div "Confirm Plan Essential : Annual $9 /month billed each year ($108) Essential : M…" at bounding box center [775, 388] width 1551 height 776
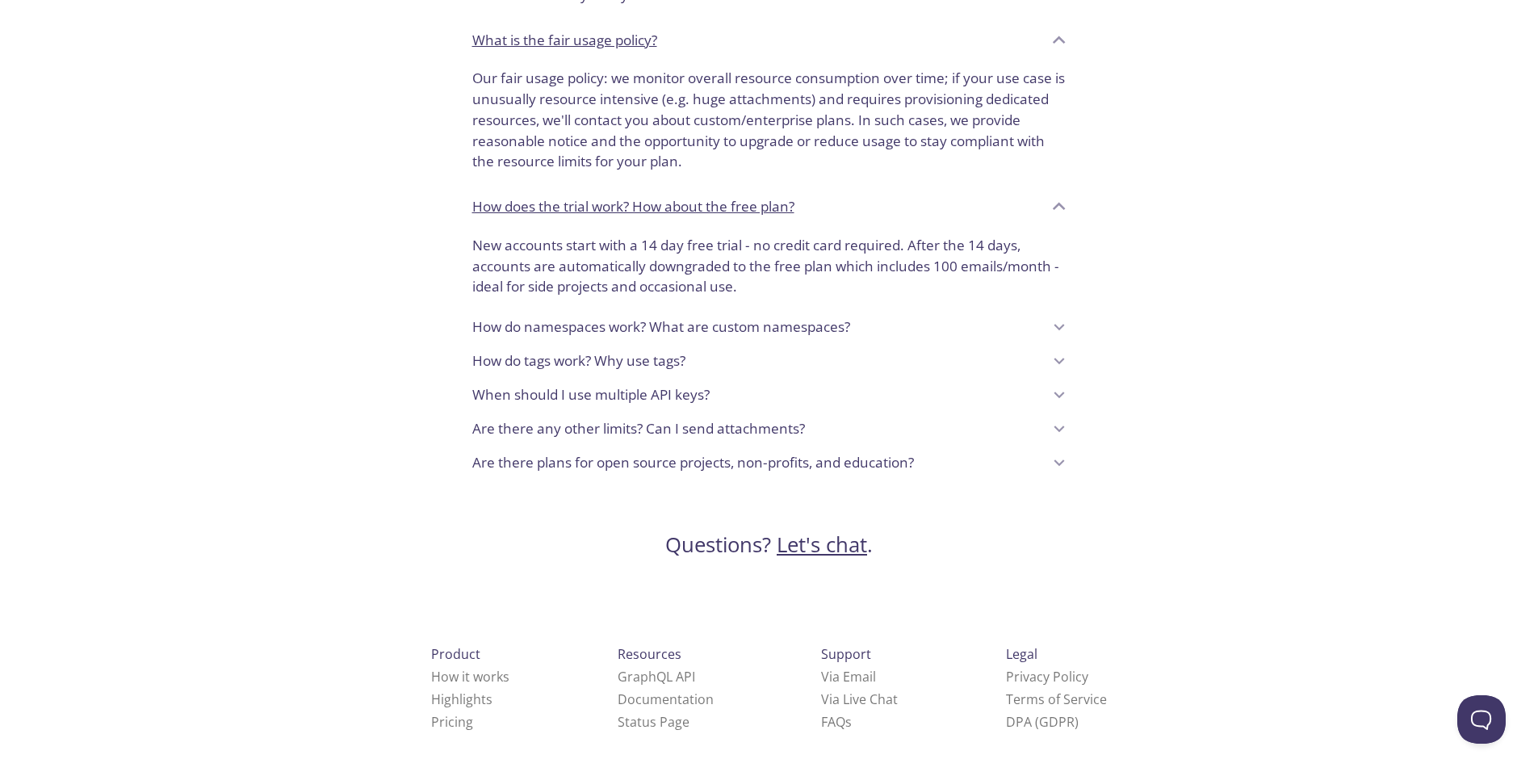
scroll to position [1281, 0]
click at [431, 728] on link "Pricing" at bounding box center [452, 720] width 42 height 18
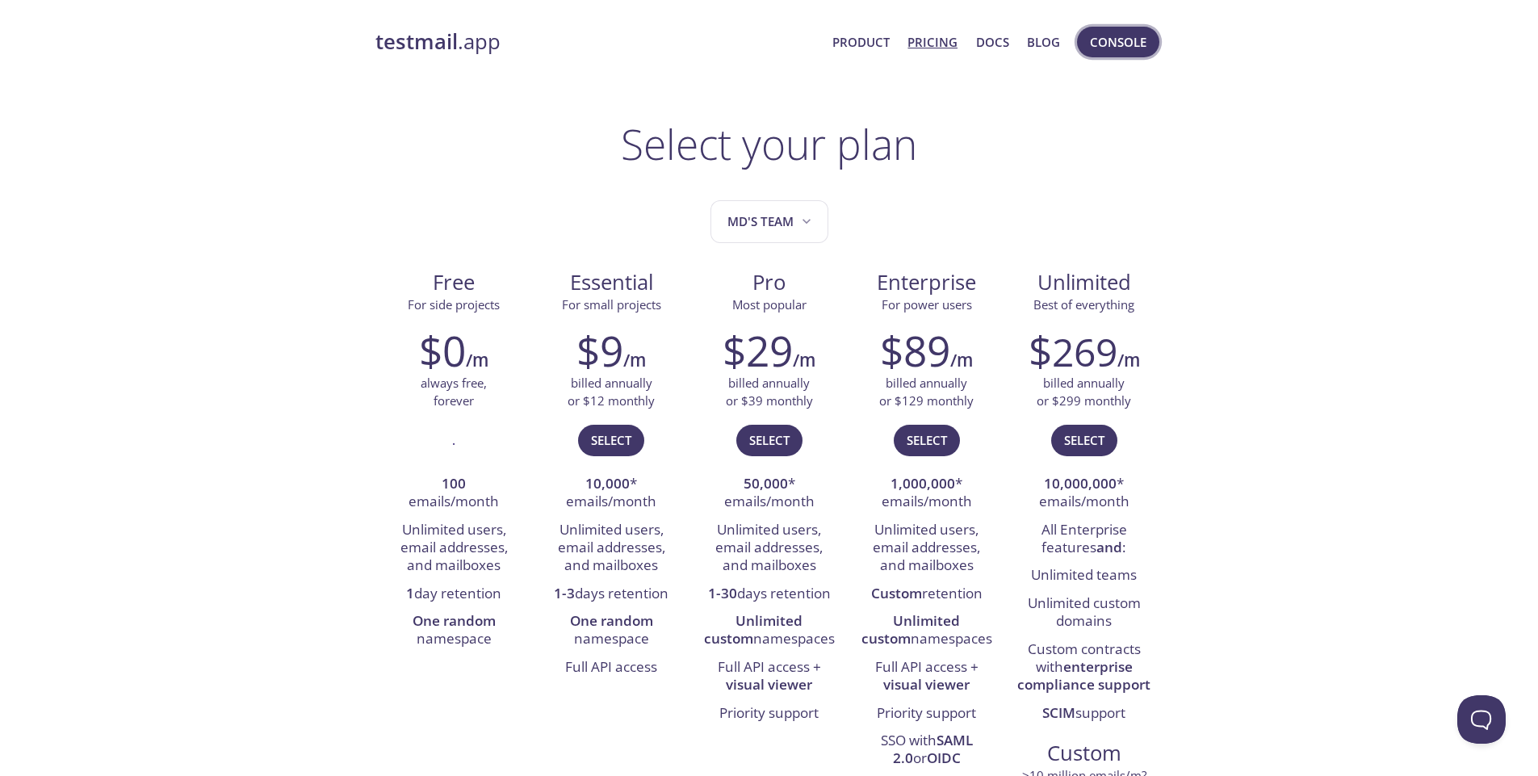
click at [1102, 44] on span "Console" at bounding box center [1118, 41] width 57 height 21
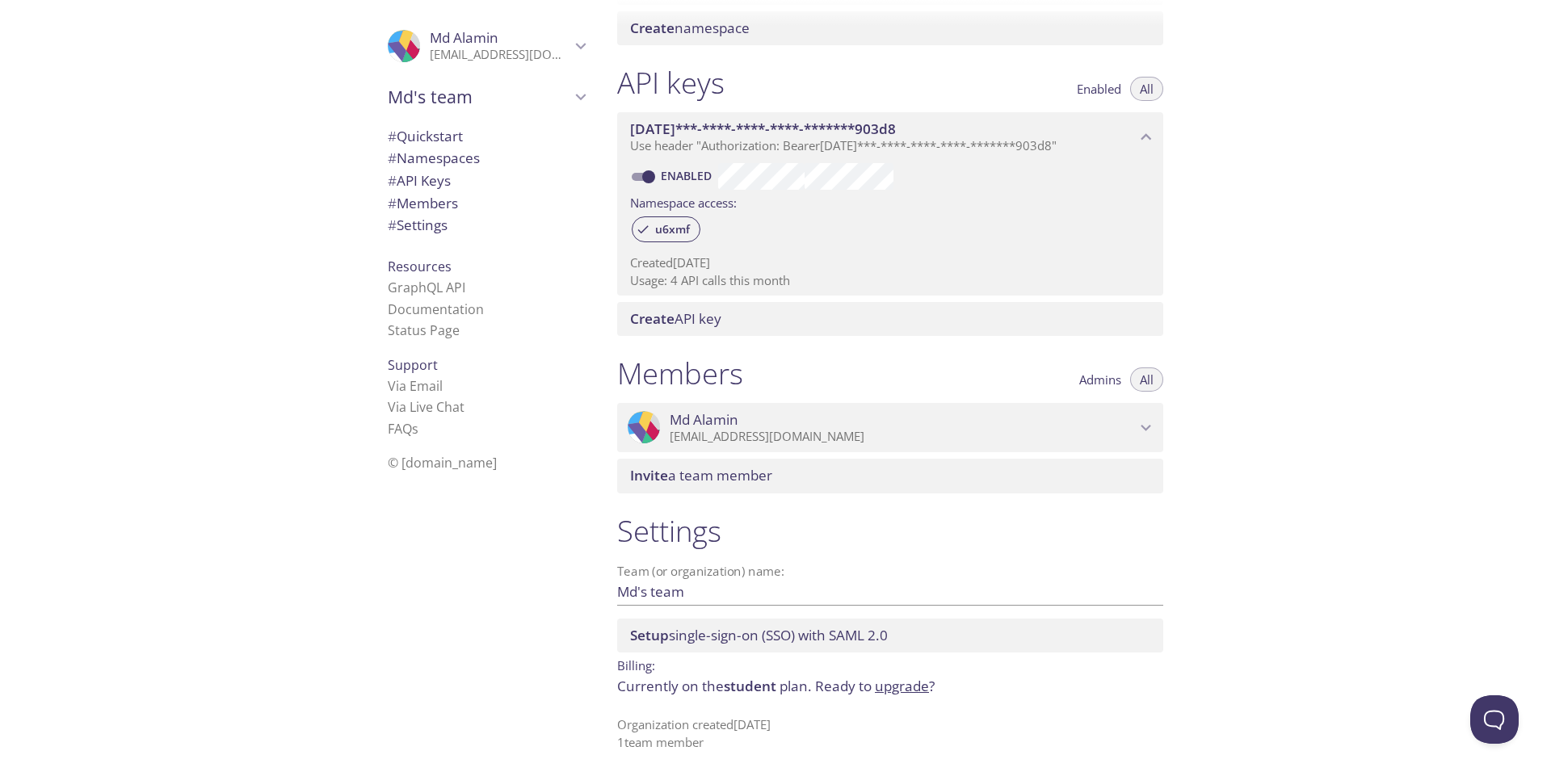
scroll to position [372, 0]
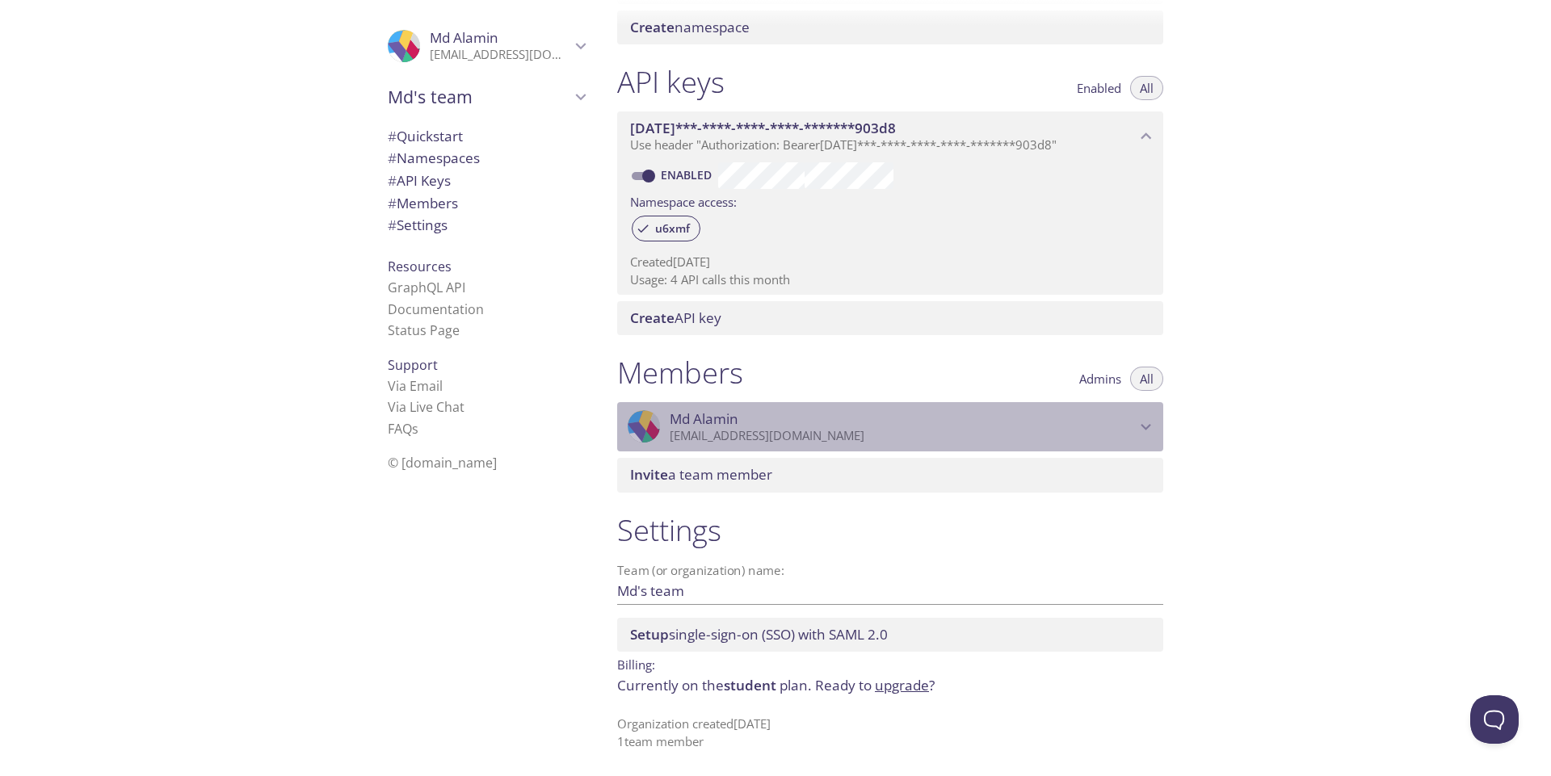
click at [858, 434] on p "alaminvai5g@gmail.com" at bounding box center [902, 436] width 466 height 16
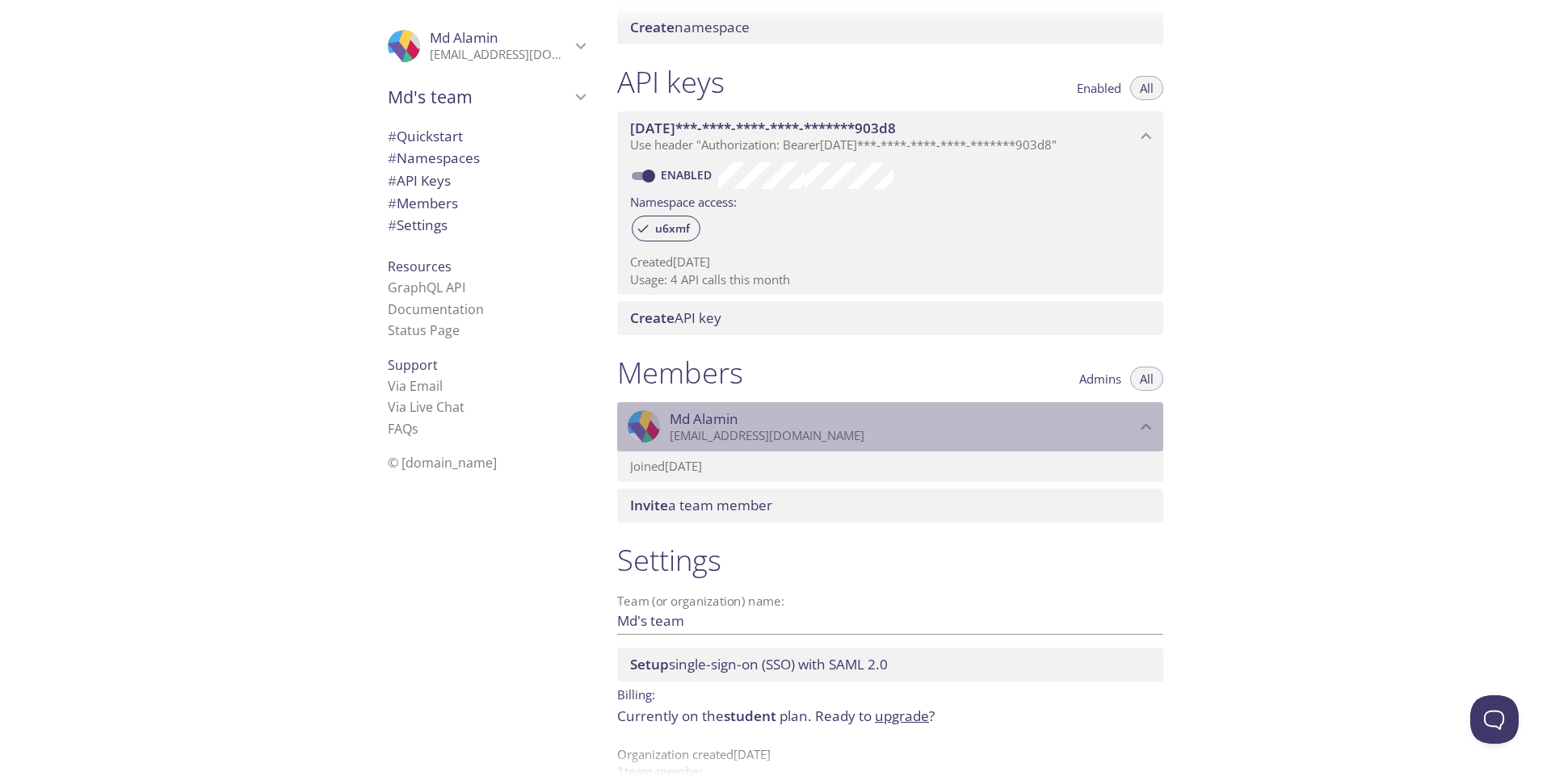
click at [858, 434] on p "alaminvai5g@gmail.com" at bounding box center [902, 436] width 466 height 16
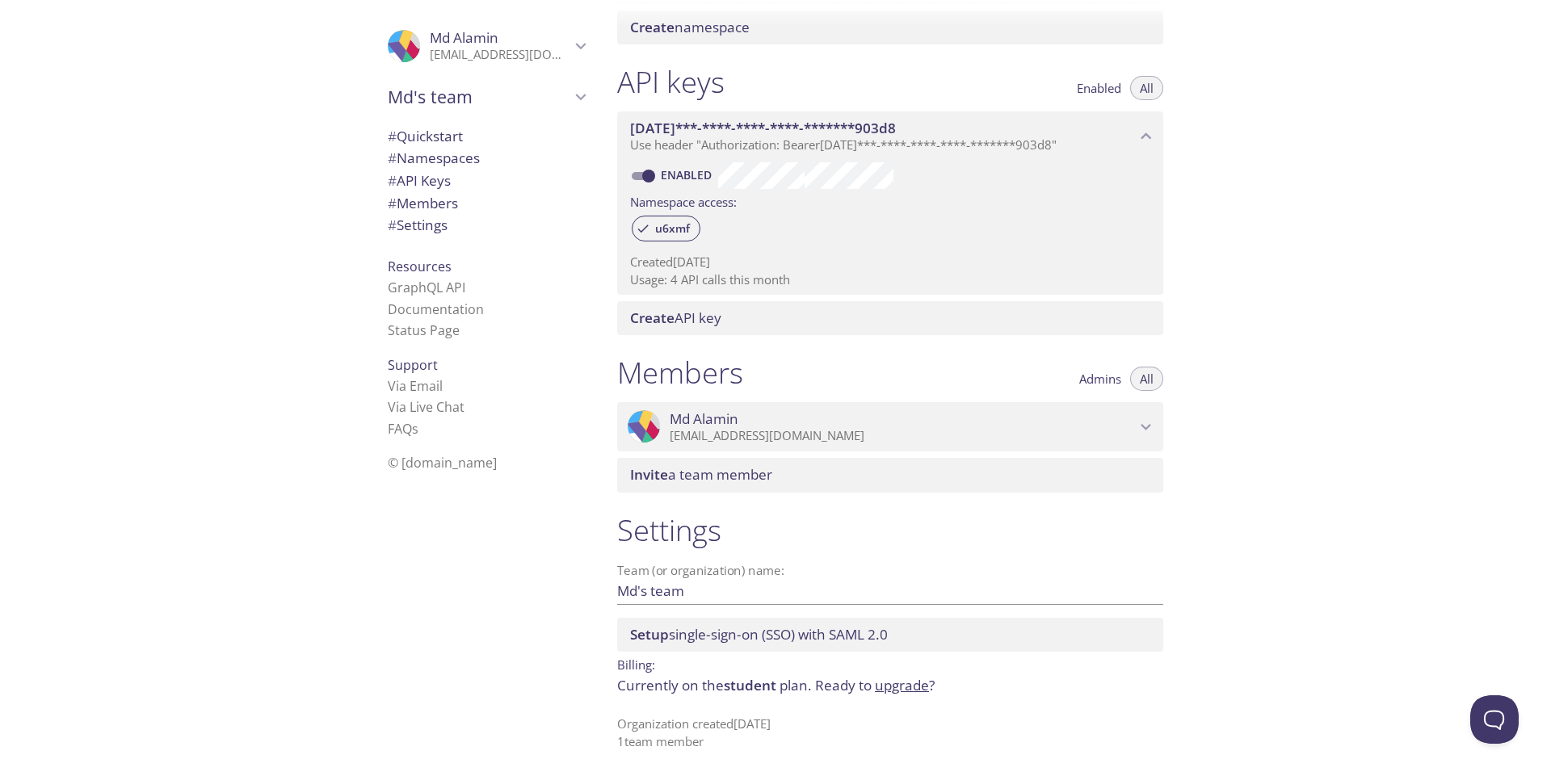
click at [1093, 379] on span "Admins" at bounding box center [1100, 379] width 42 height 0
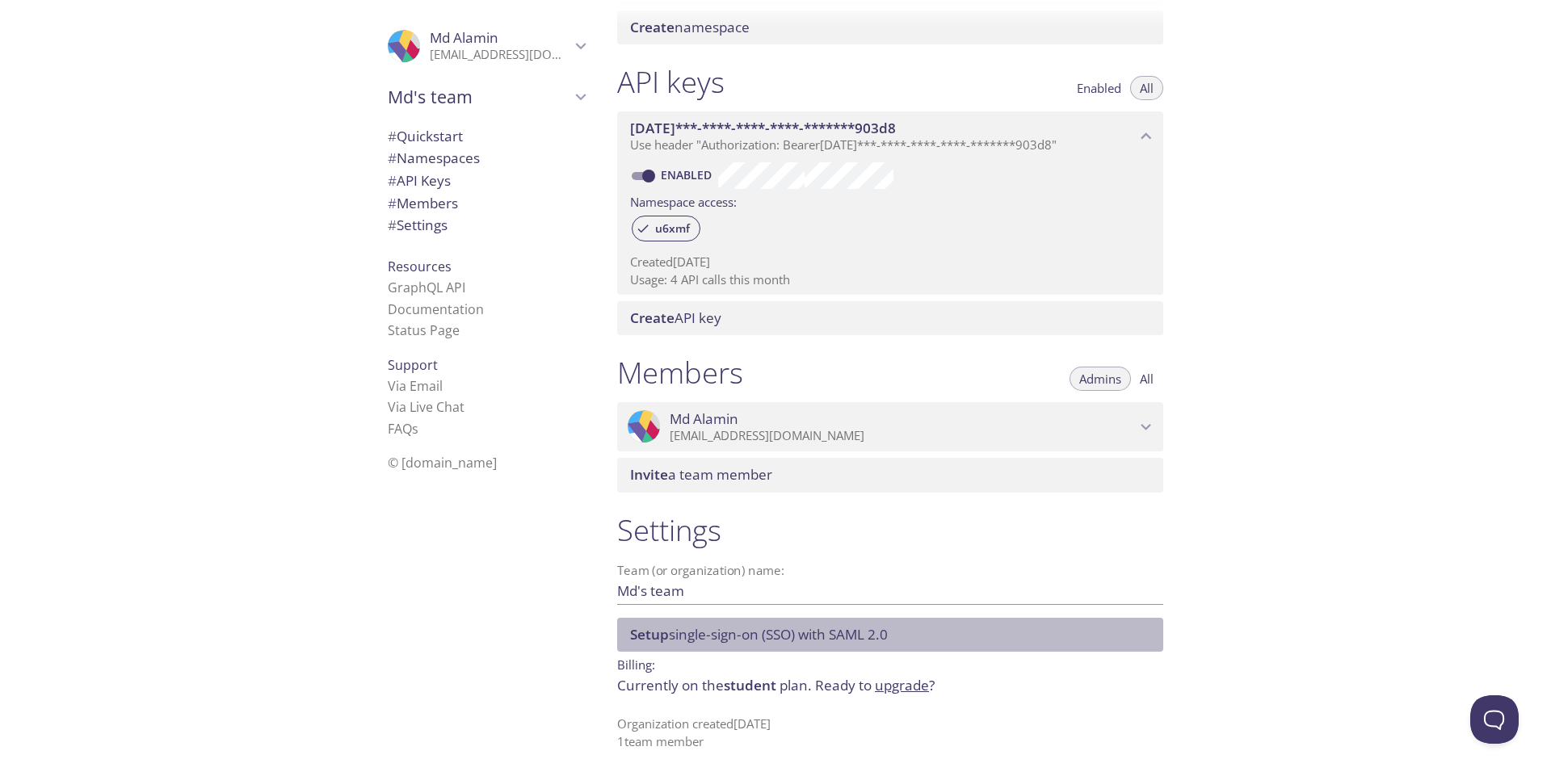
click at [825, 637] on span "Setup single-sign-on (SSO) with SAML 2.0" at bounding box center [759, 634] width 258 height 19
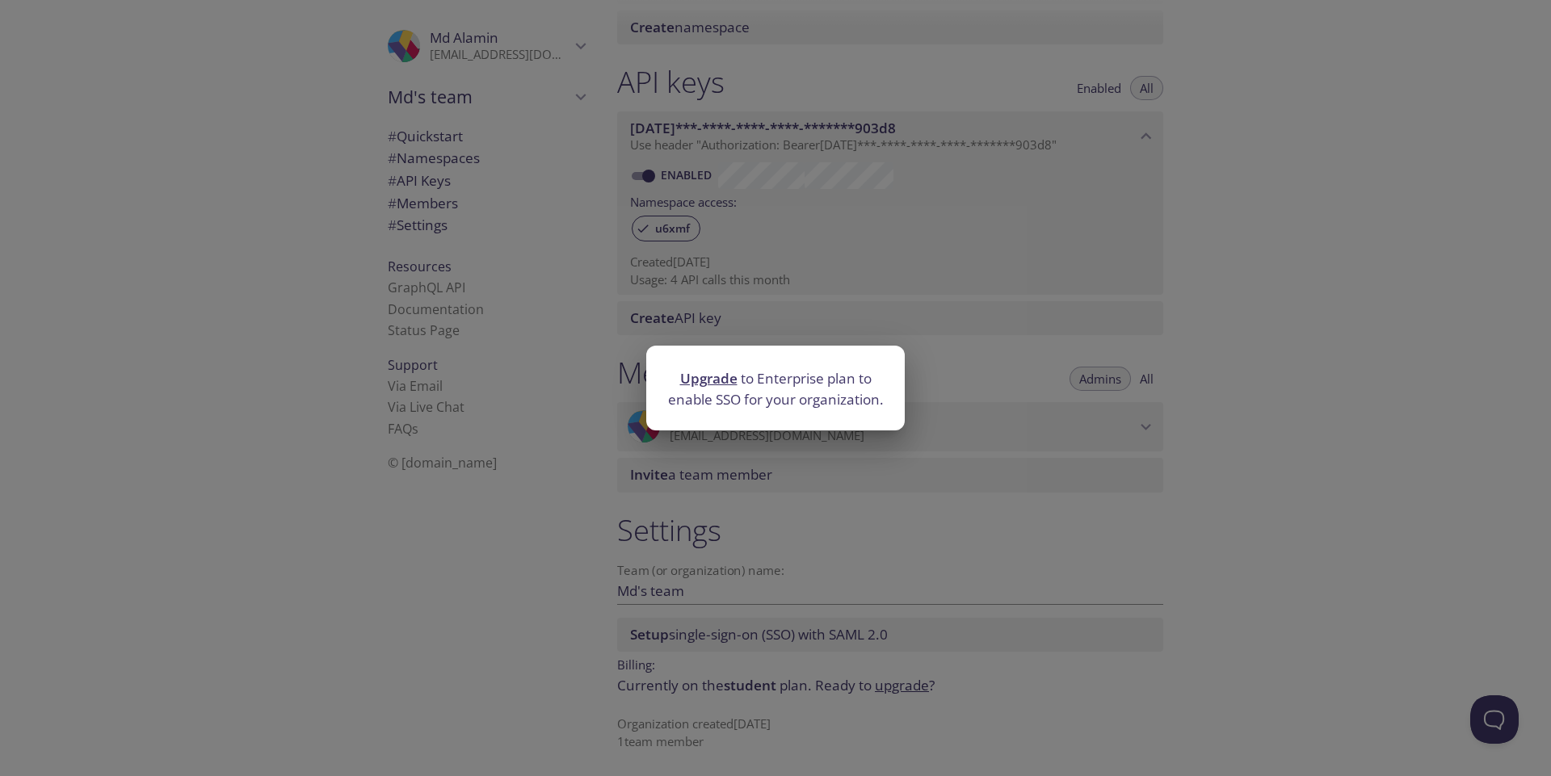
click at [995, 353] on div "Upgrade to Enterprise plan to enable SSO for your organization." at bounding box center [775, 388] width 1551 height 776
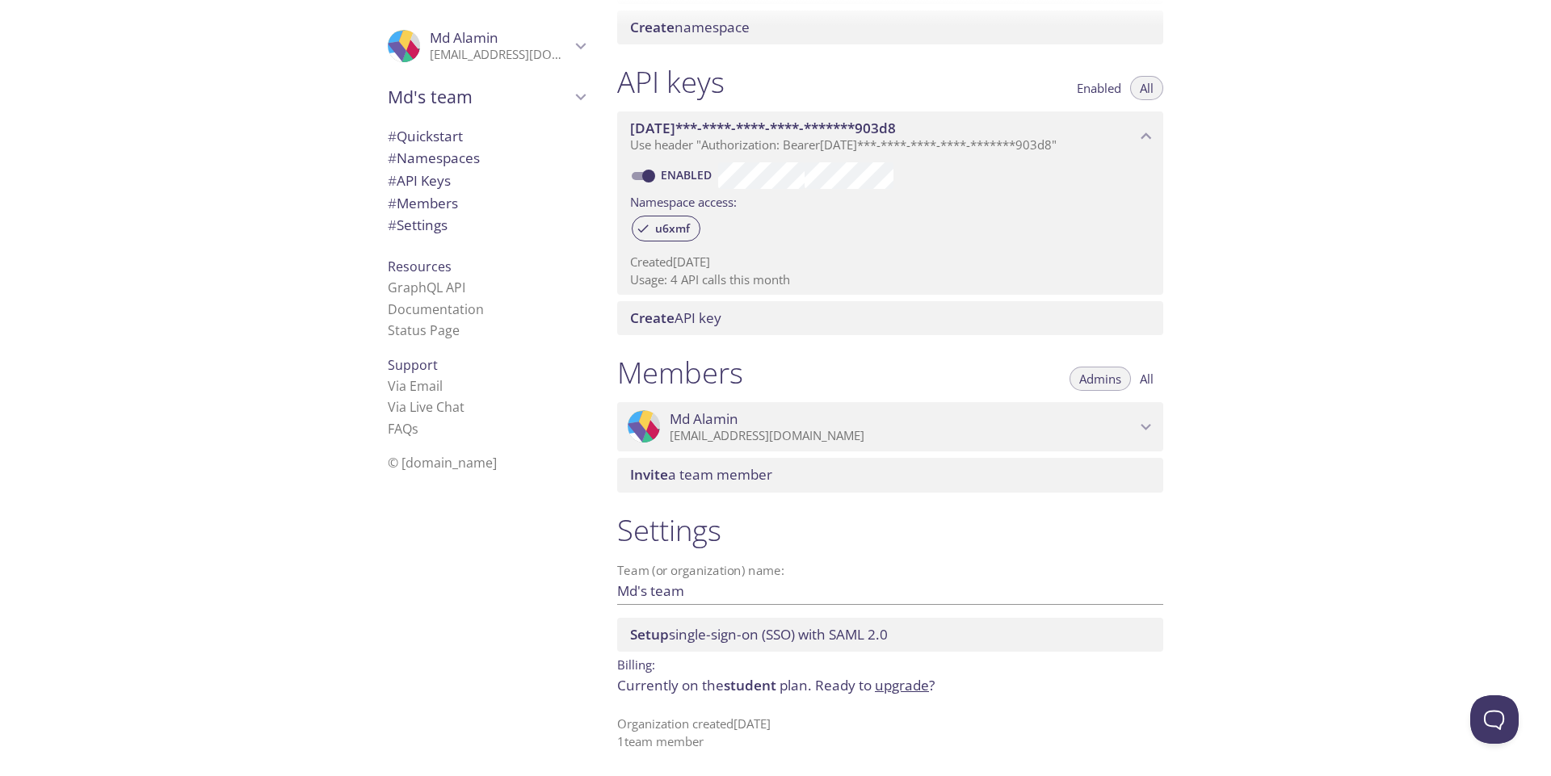
click at [793, 690] on p "Currently on the student plan. Ready to upgrade ?" at bounding box center [890, 685] width 546 height 21
click at [792, 682] on p "Currently on the student plan. Ready to upgrade ?" at bounding box center [890, 685] width 546 height 21
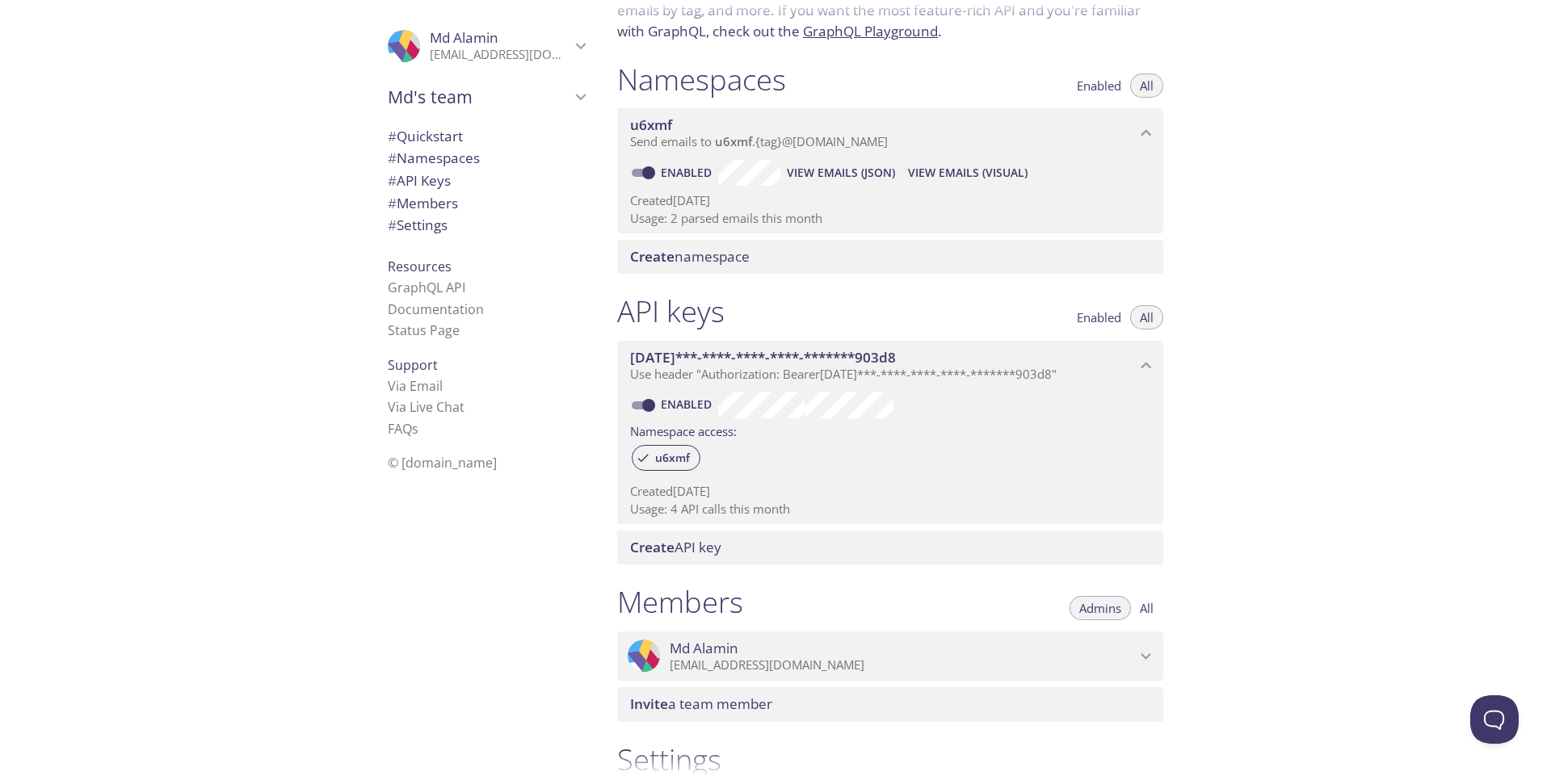
scroll to position [0, 0]
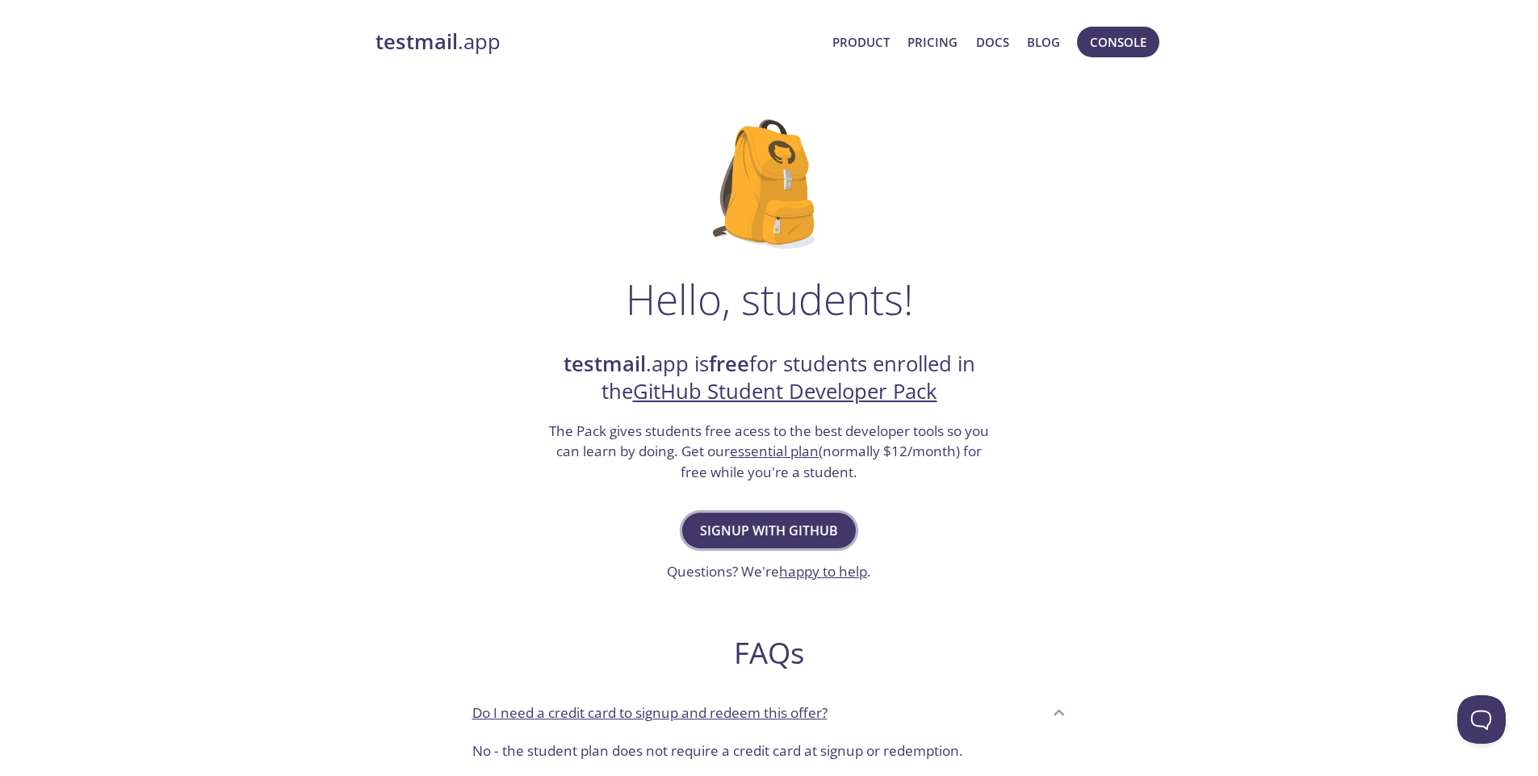
click at [804, 537] on span "Signup with GitHub" at bounding box center [769, 530] width 138 height 23
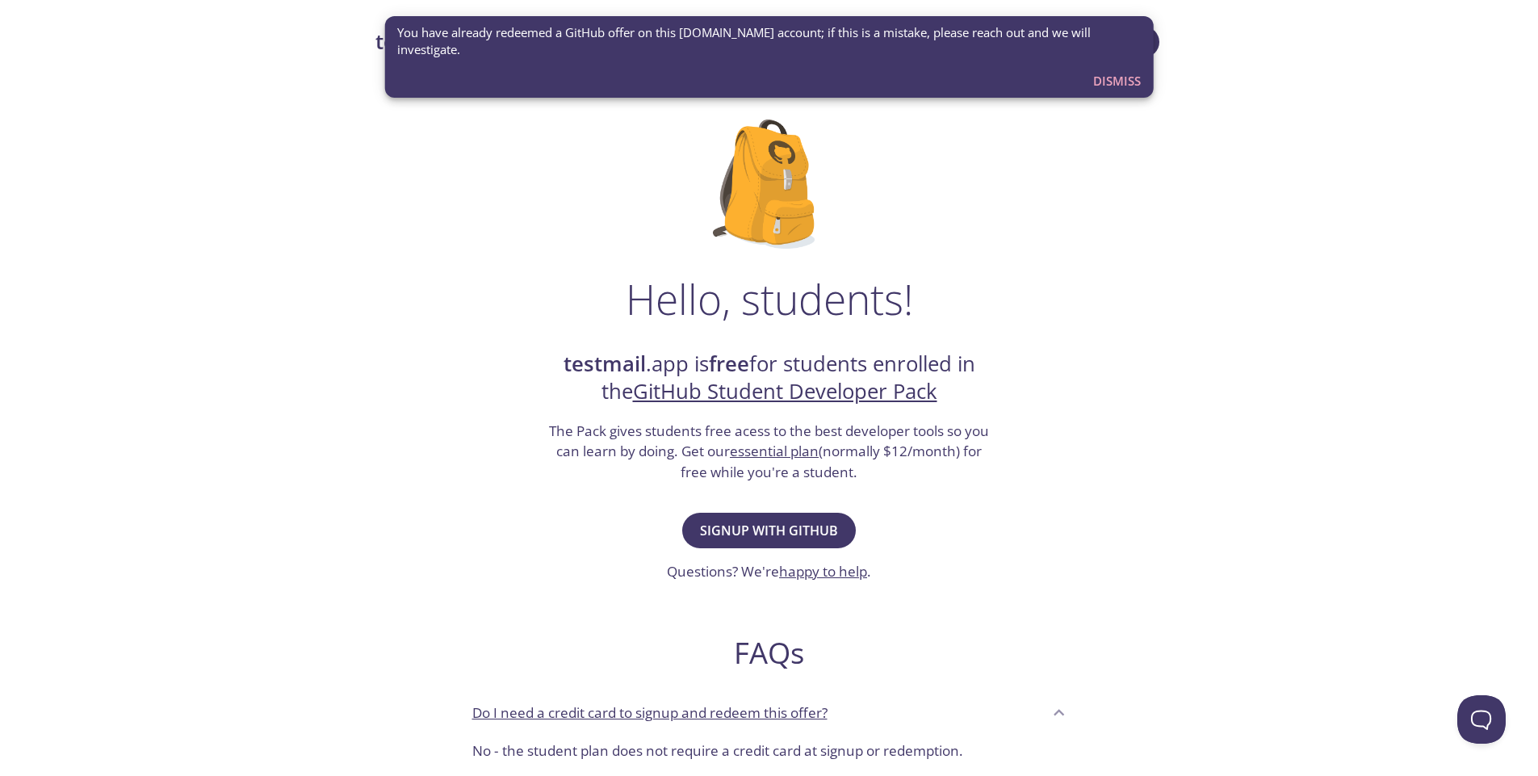
click at [1099, 70] on span "Dismiss" at bounding box center [1117, 80] width 48 height 21
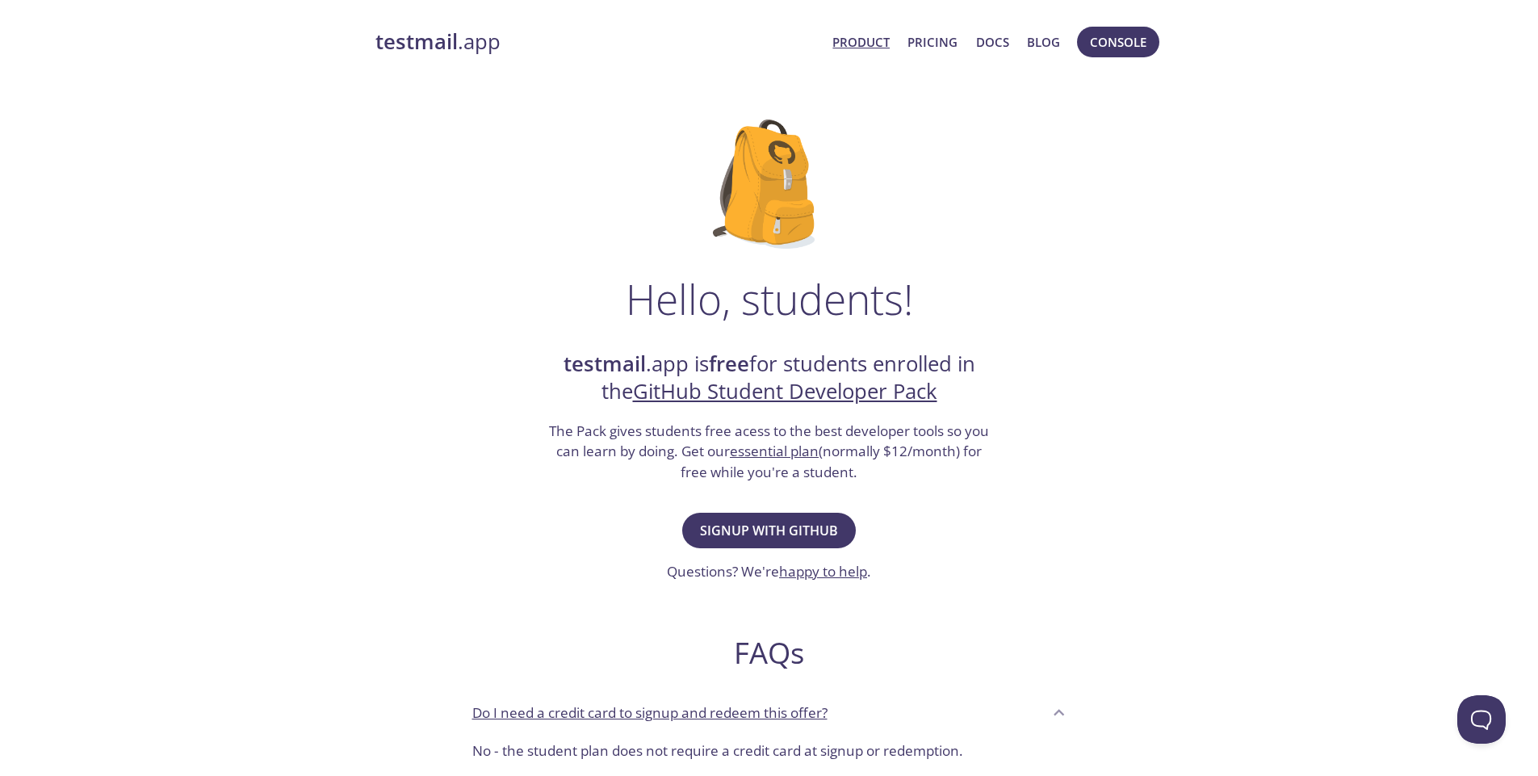
click at [856, 46] on link "Product" at bounding box center [861, 41] width 57 height 21
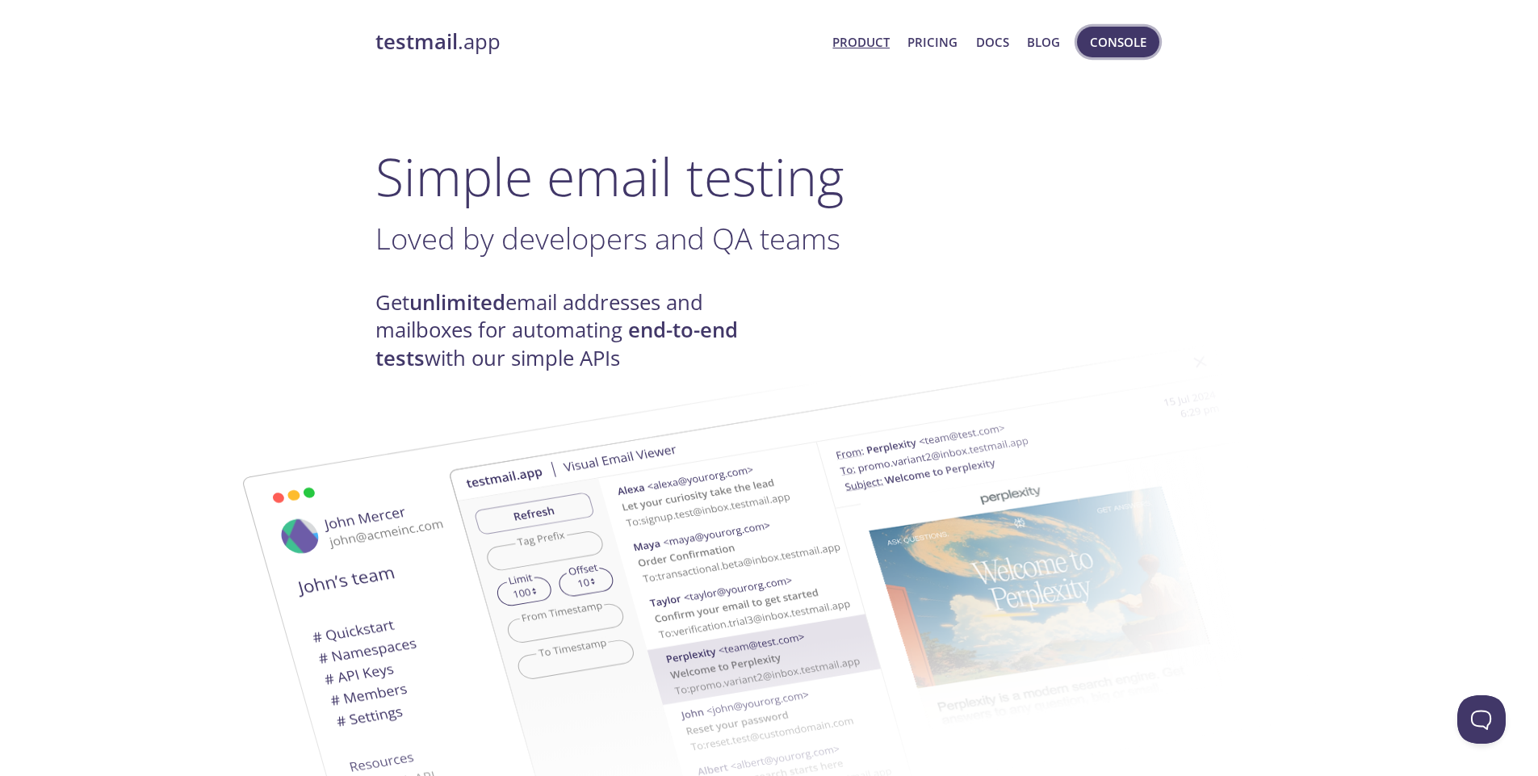
click at [1130, 36] on span "Console" at bounding box center [1118, 41] width 57 height 21
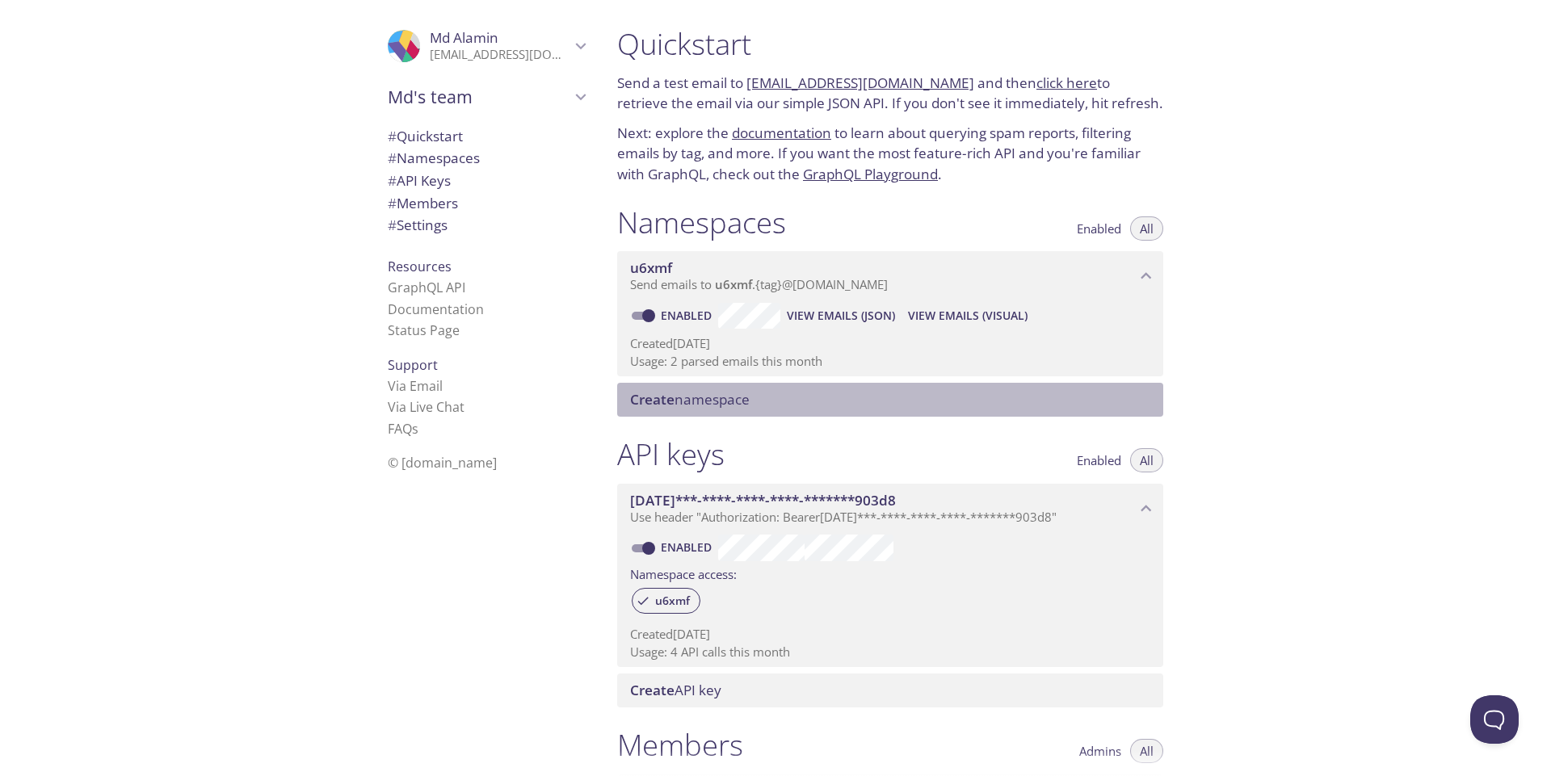
click at [682, 393] on span "Create namespace" at bounding box center [690, 399] width 120 height 19
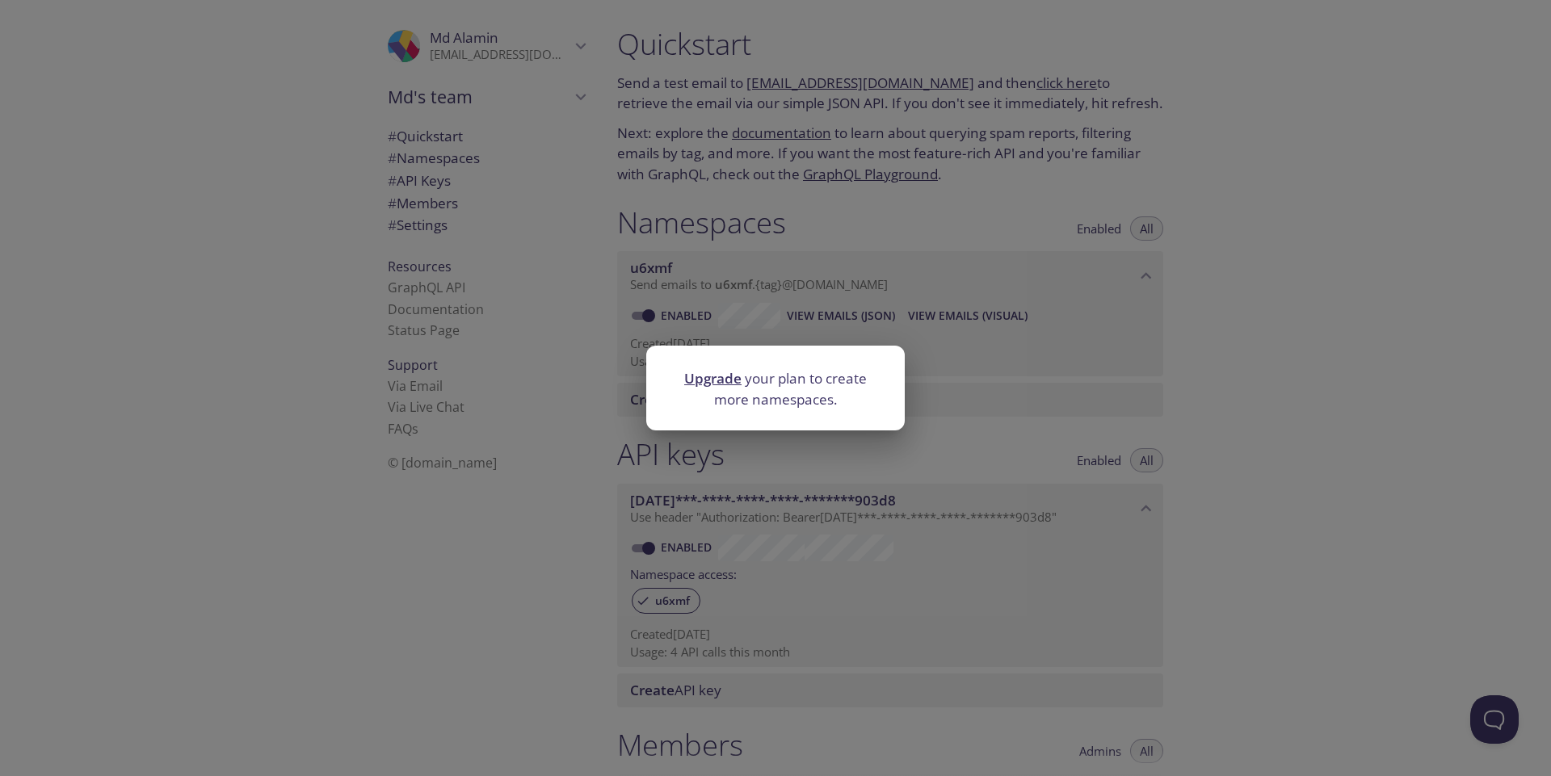
click at [1075, 329] on div "Upgrade your plan to create more namespaces." at bounding box center [775, 388] width 1551 height 776
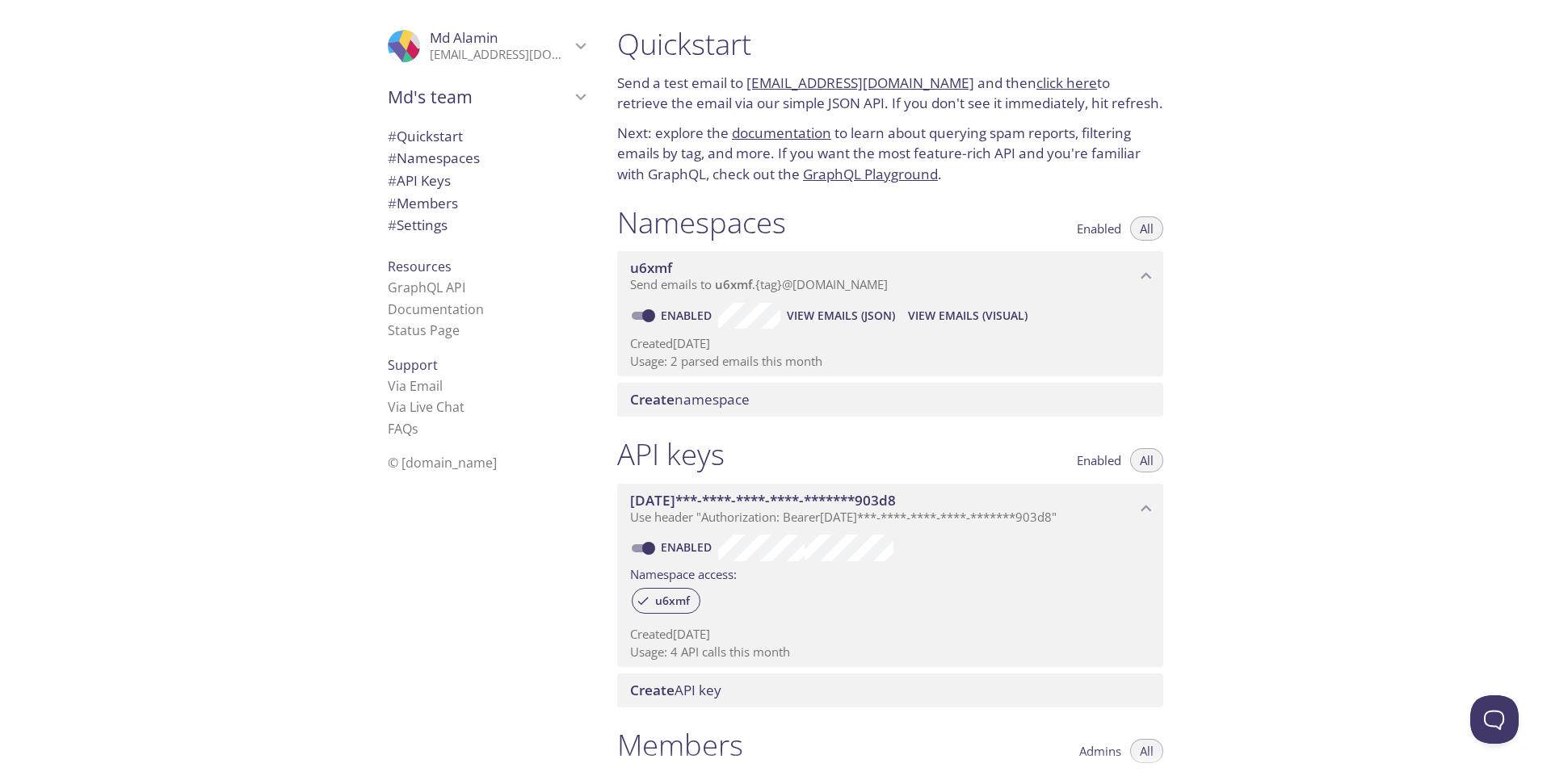
click at [657, 404] on span "Create" at bounding box center [652, 399] width 44 height 19
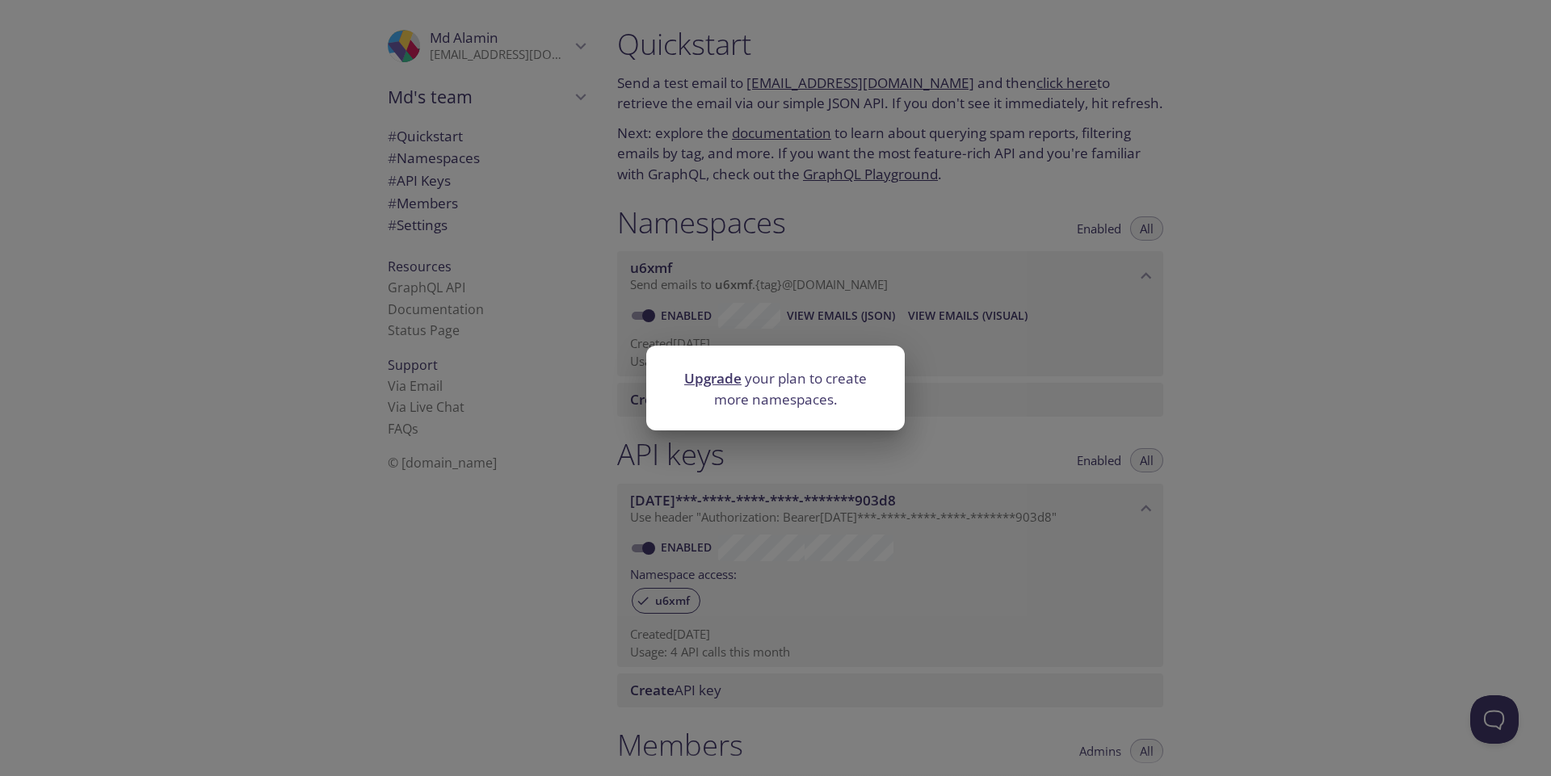
click at [699, 378] on link "Upgrade" at bounding box center [712, 378] width 57 height 19
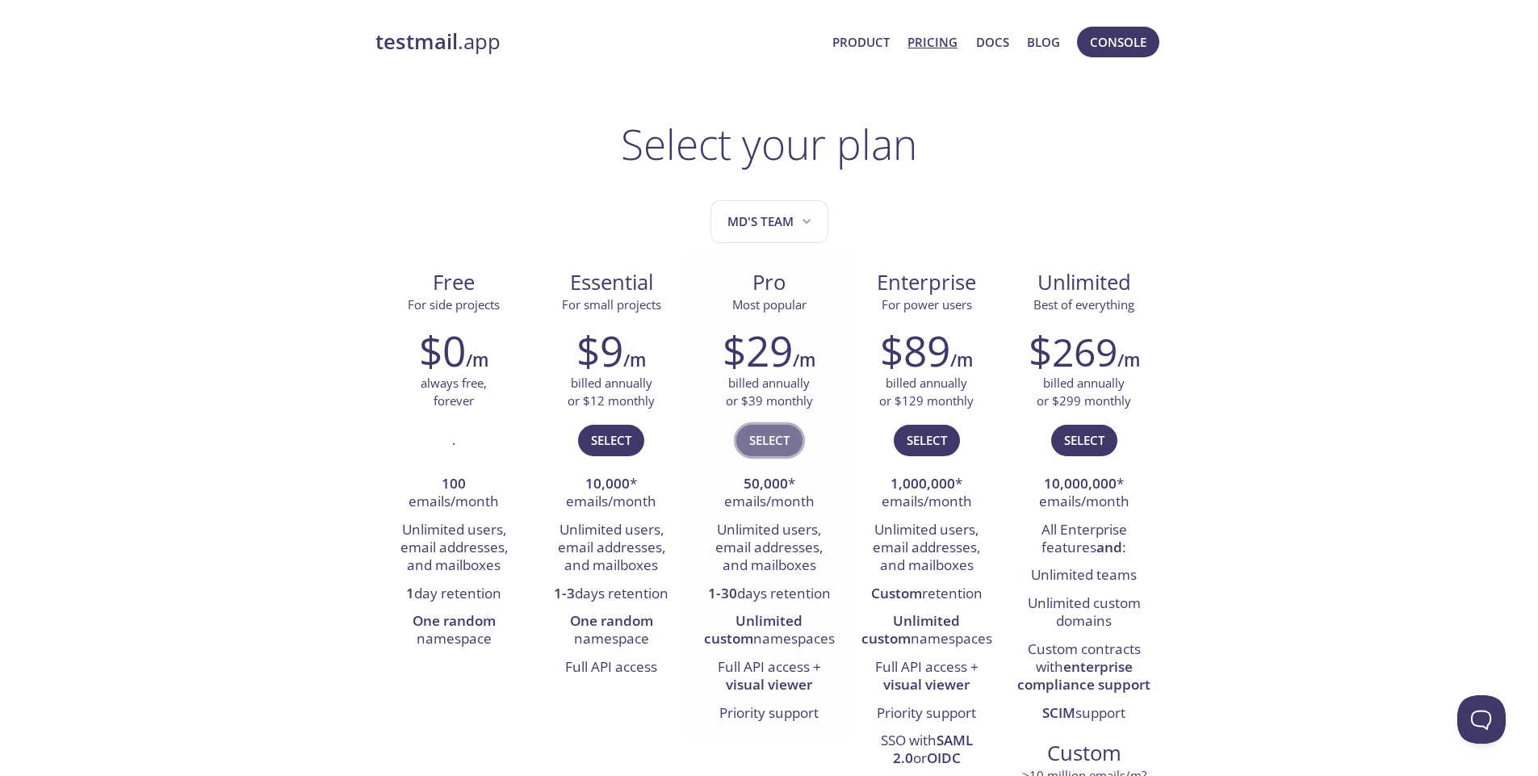
click at [762, 434] on span "Select" at bounding box center [769, 440] width 40 height 21
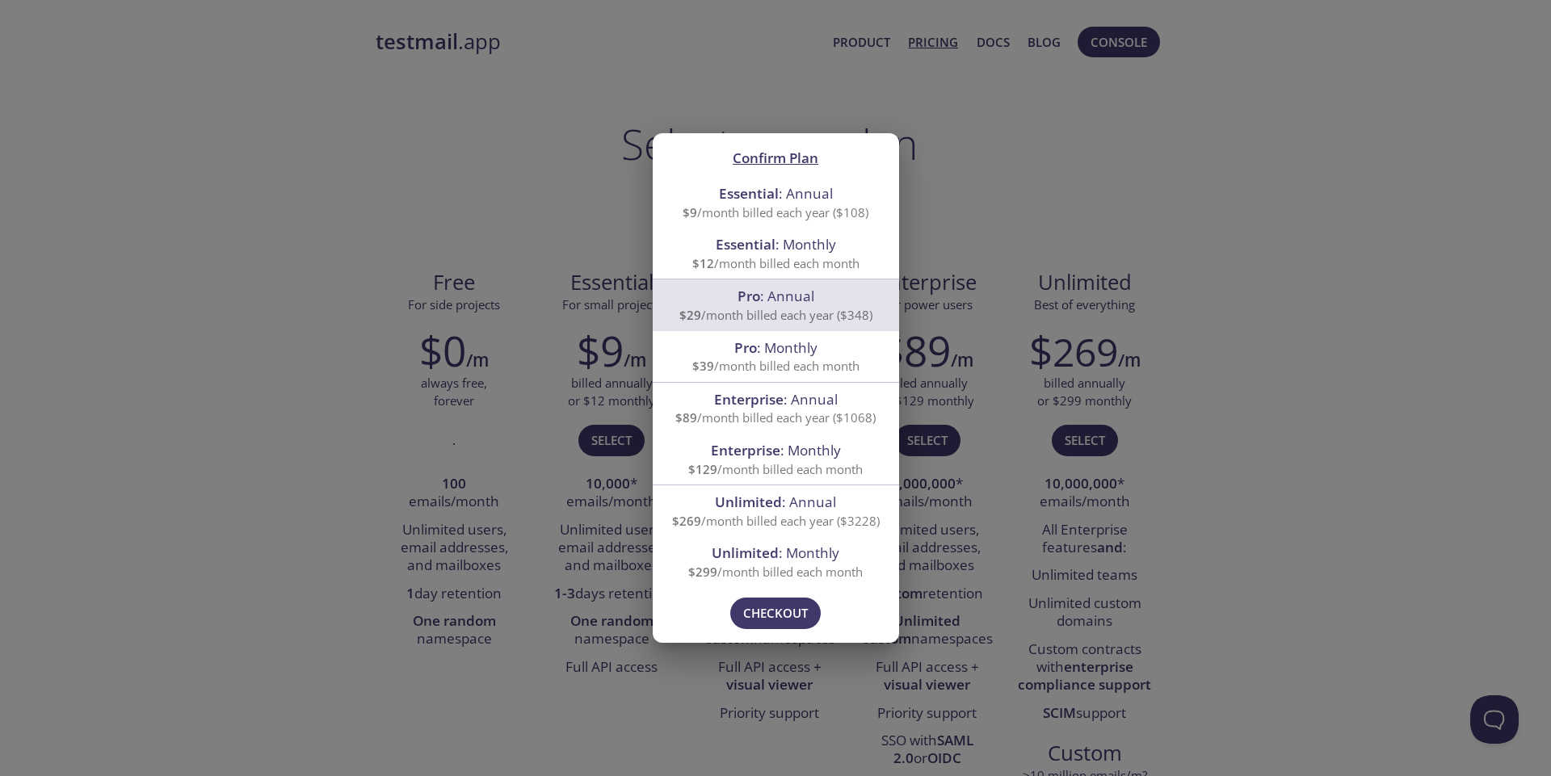
click at [1191, 239] on div "Confirm Plan Essential : Annual $9 /month billed each year ($108) Essential : M…" at bounding box center [775, 388] width 1551 height 776
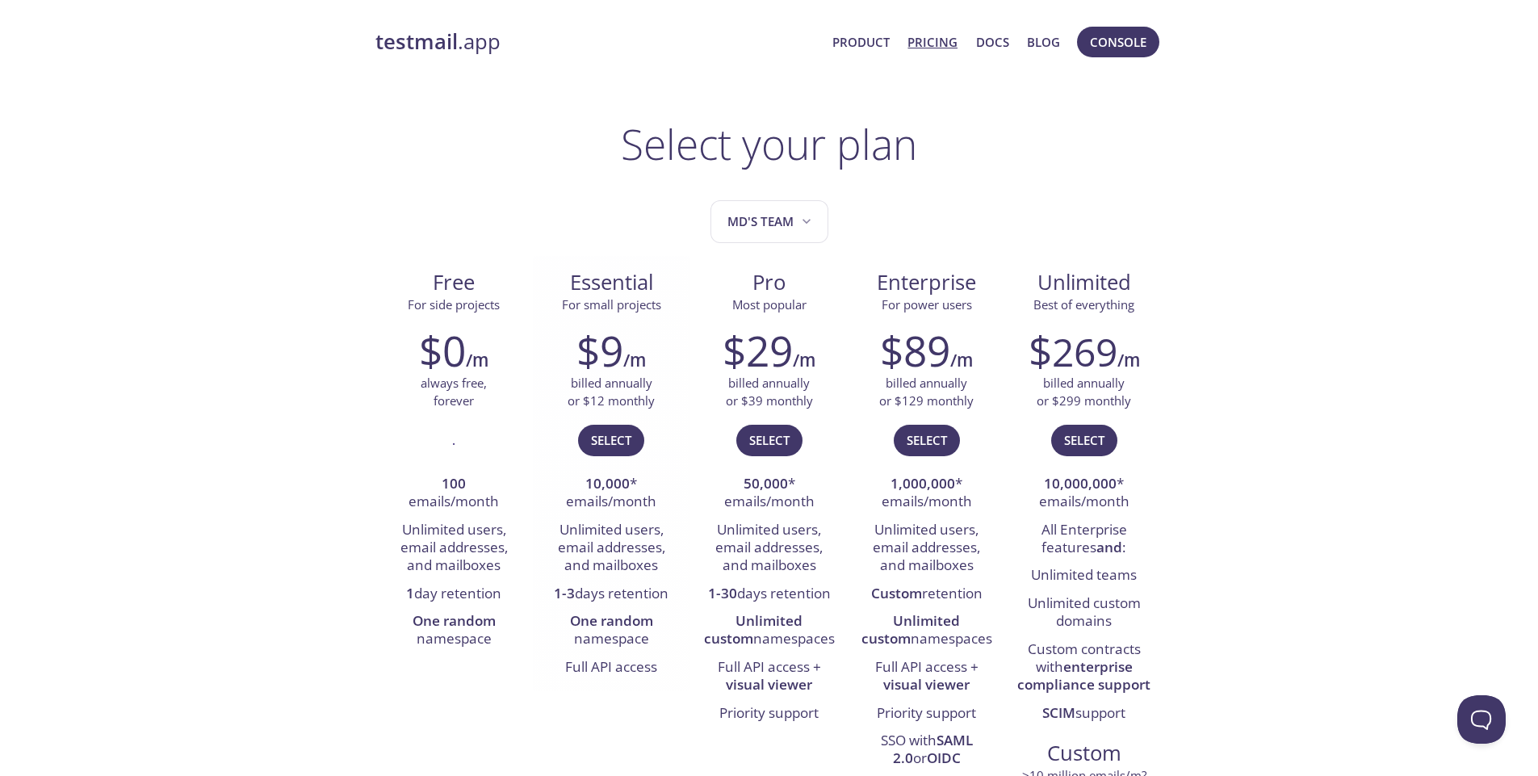
click at [606, 664] on li "Full API access" at bounding box center [611, 667] width 133 height 27
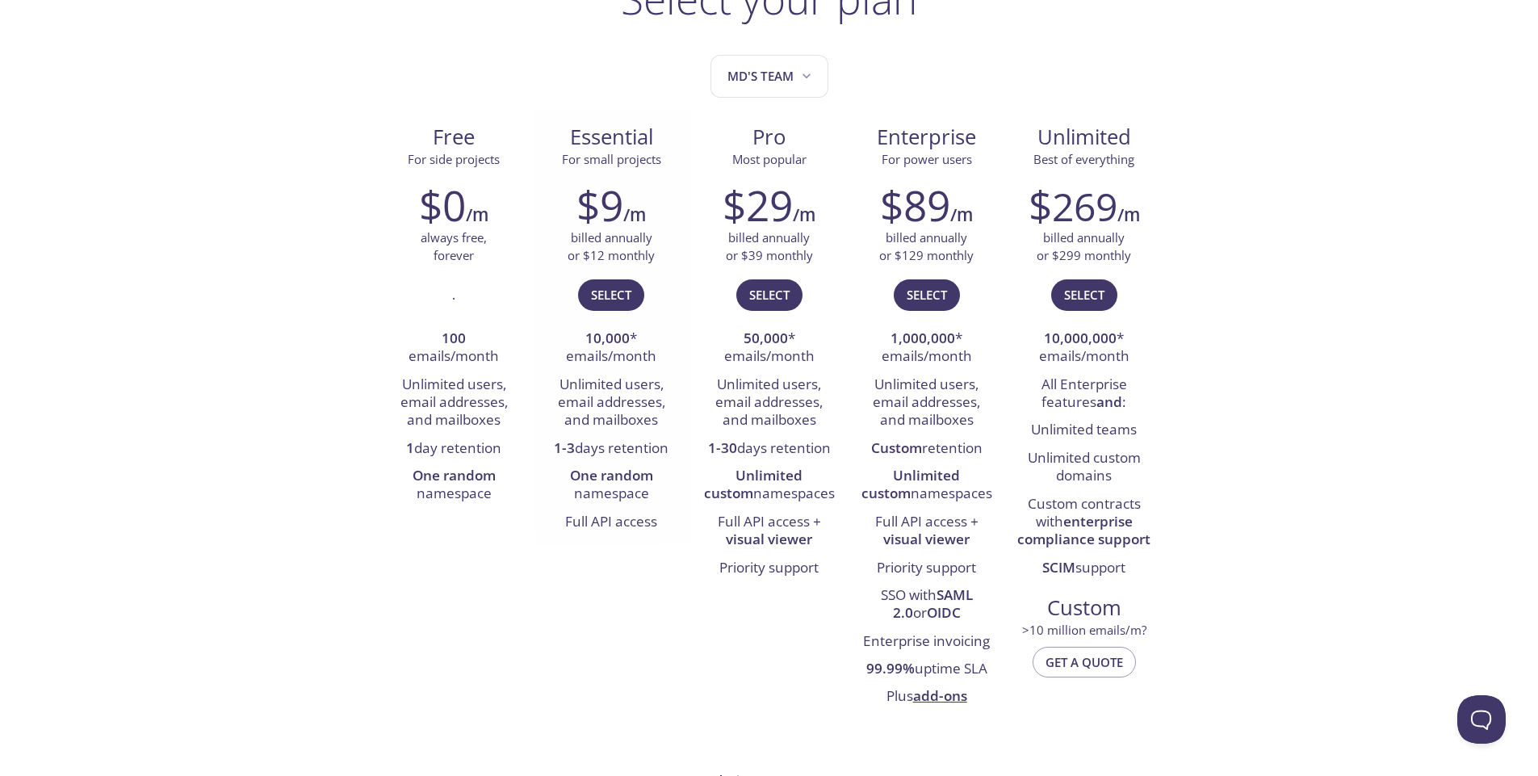
click at [606, 447] on li "1-3 days retention" at bounding box center [611, 448] width 133 height 27
